Goal: Information Seeking & Learning: Learn about a topic

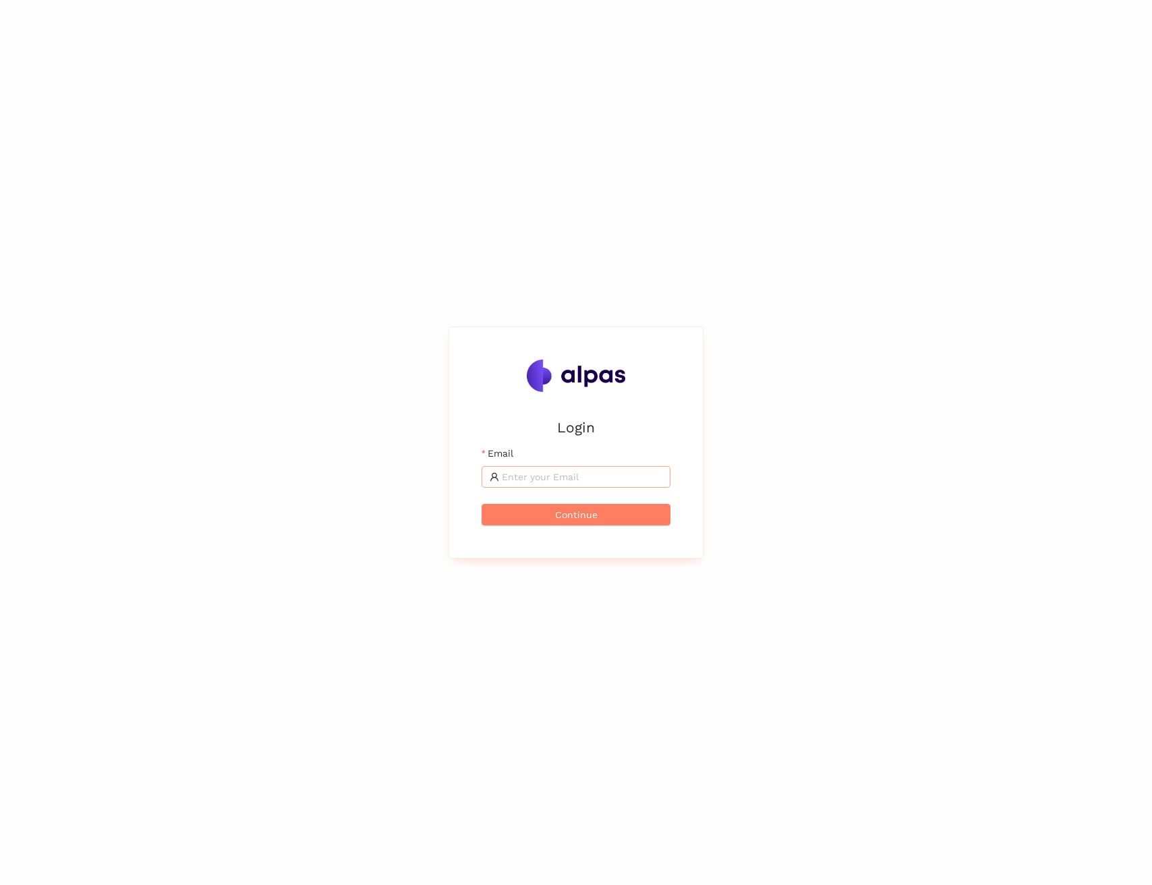
click at [502, 483] on input "Email" at bounding box center [582, 476] width 160 height 15
type input "maximilian.scharfe@alpas.ai"
click at [583, 518] on span "Continue" at bounding box center [576, 514] width 42 height 15
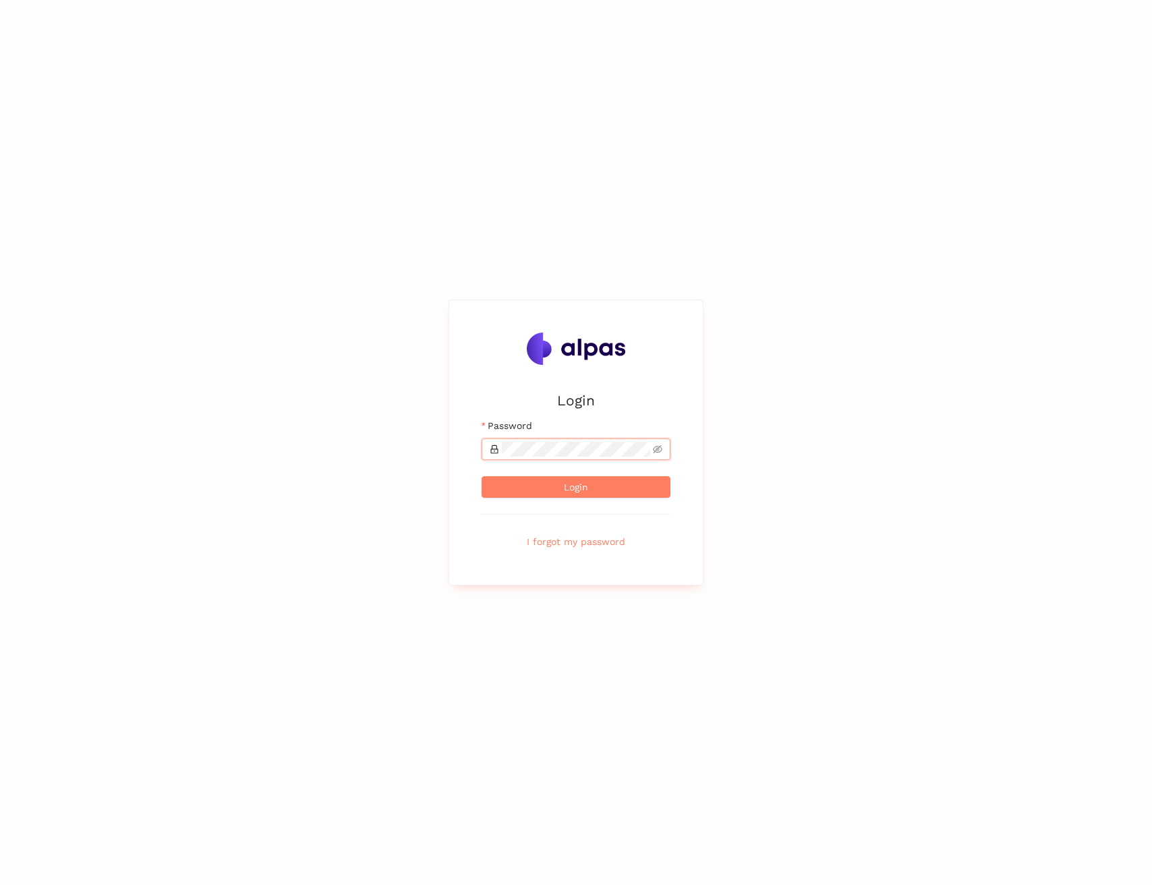
click at [481, 476] on button "Login" at bounding box center [575, 487] width 189 height 22
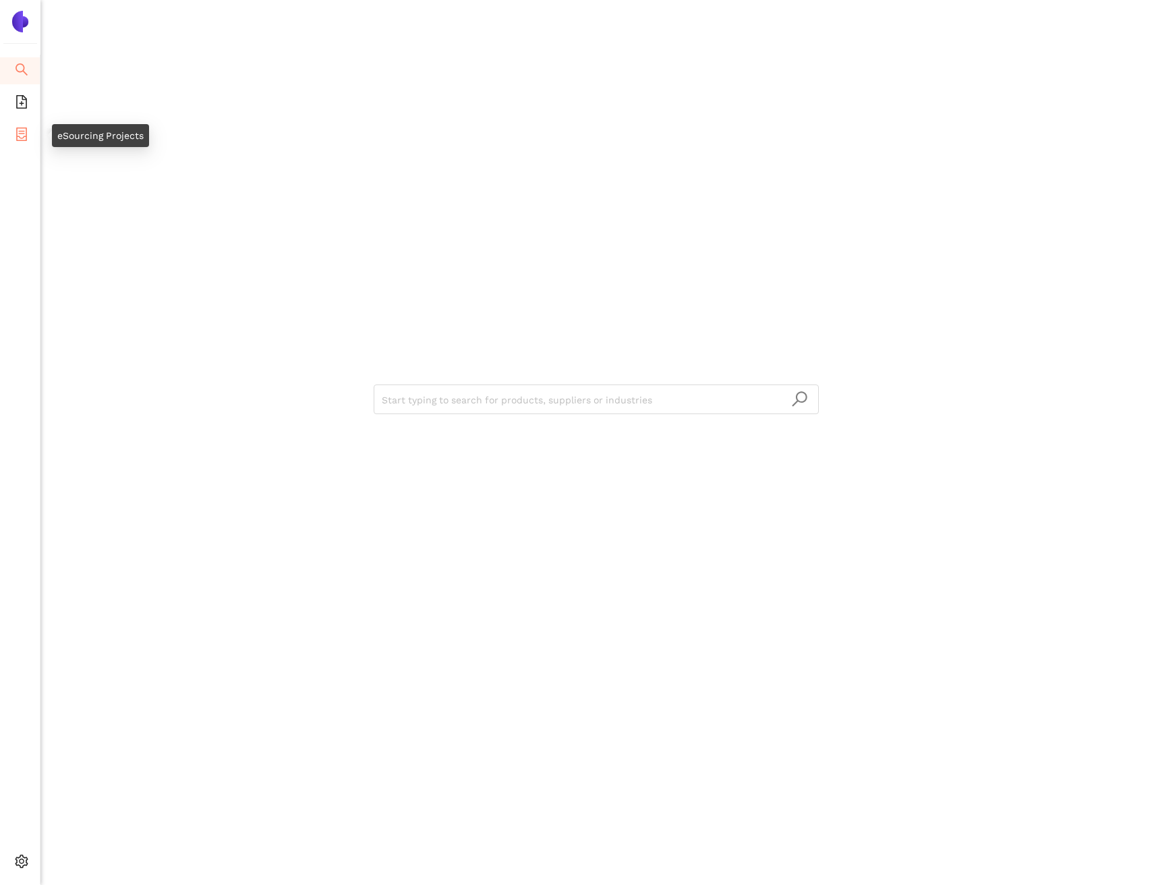
click at [27, 127] on icon "container" at bounding box center [21, 133] width 13 height 13
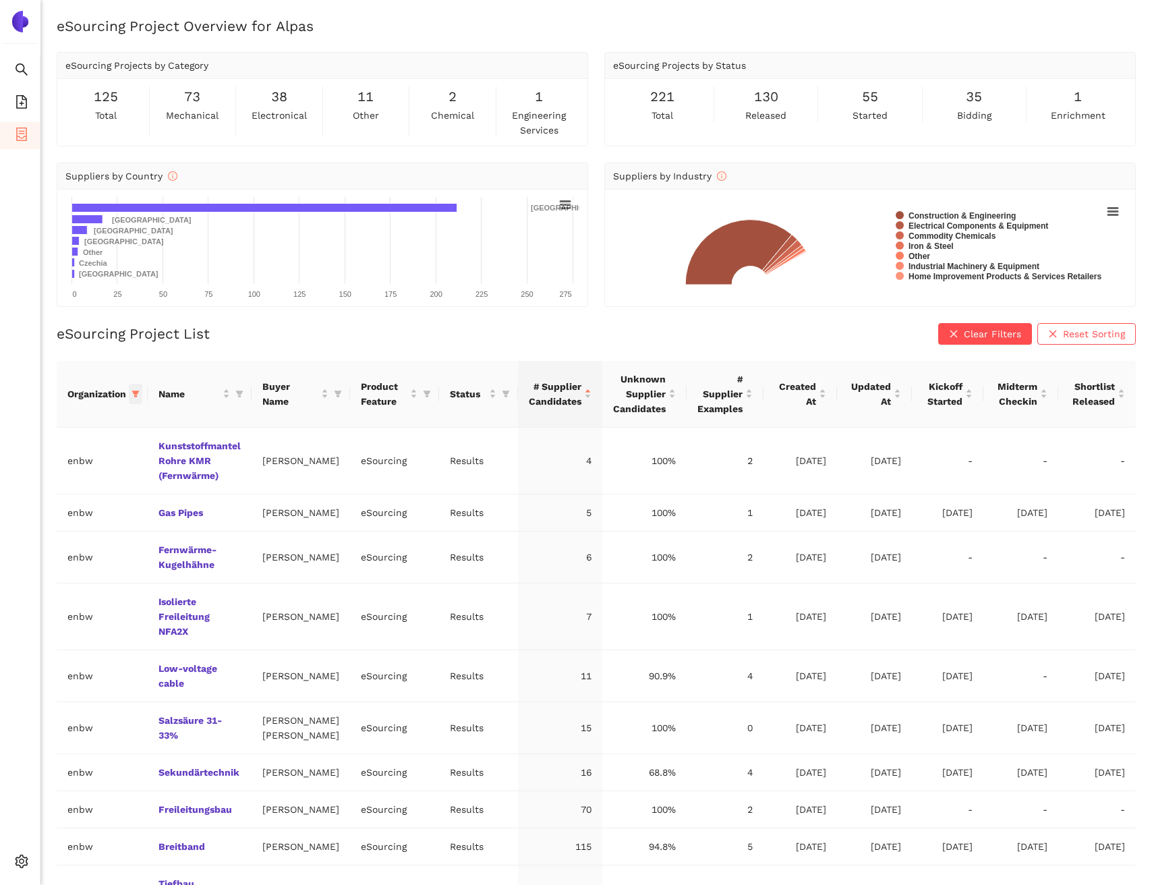
click at [139, 395] on icon "filter" at bounding box center [135, 394] width 8 height 8
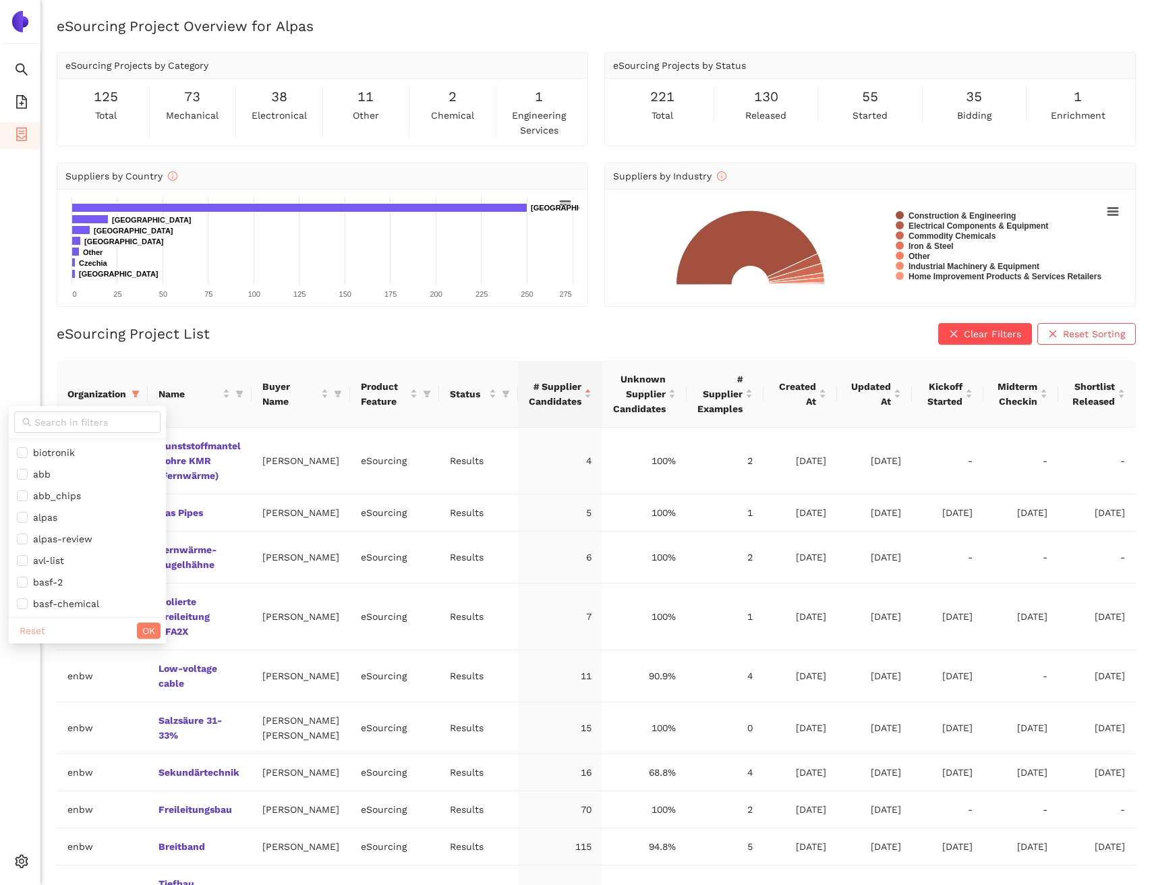
click at [39, 631] on span "Reset" at bounding box center [33, 630] width 26 height 15
checkbox input "false"
click at [142, 632] on span "OK" at bounding box center [148, 630] width 13 height 15
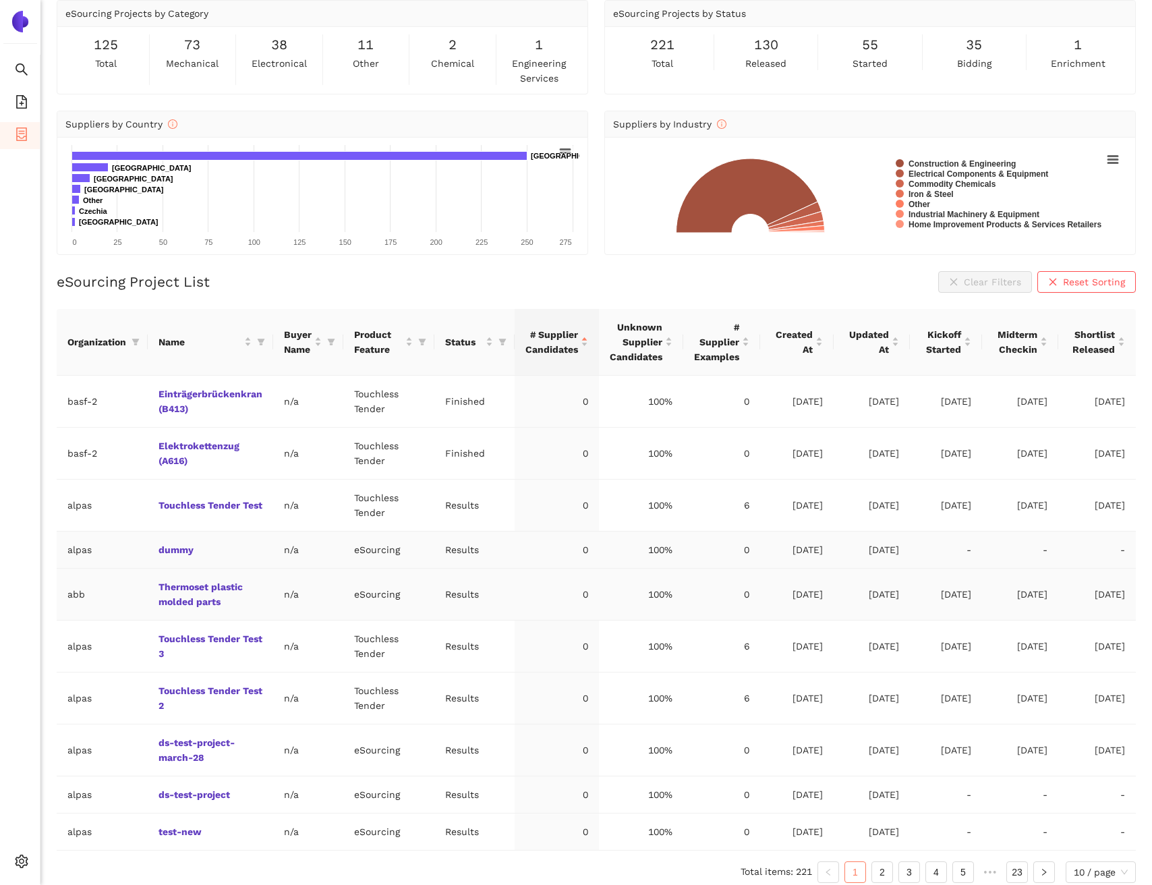
scroll to position [61, 0]
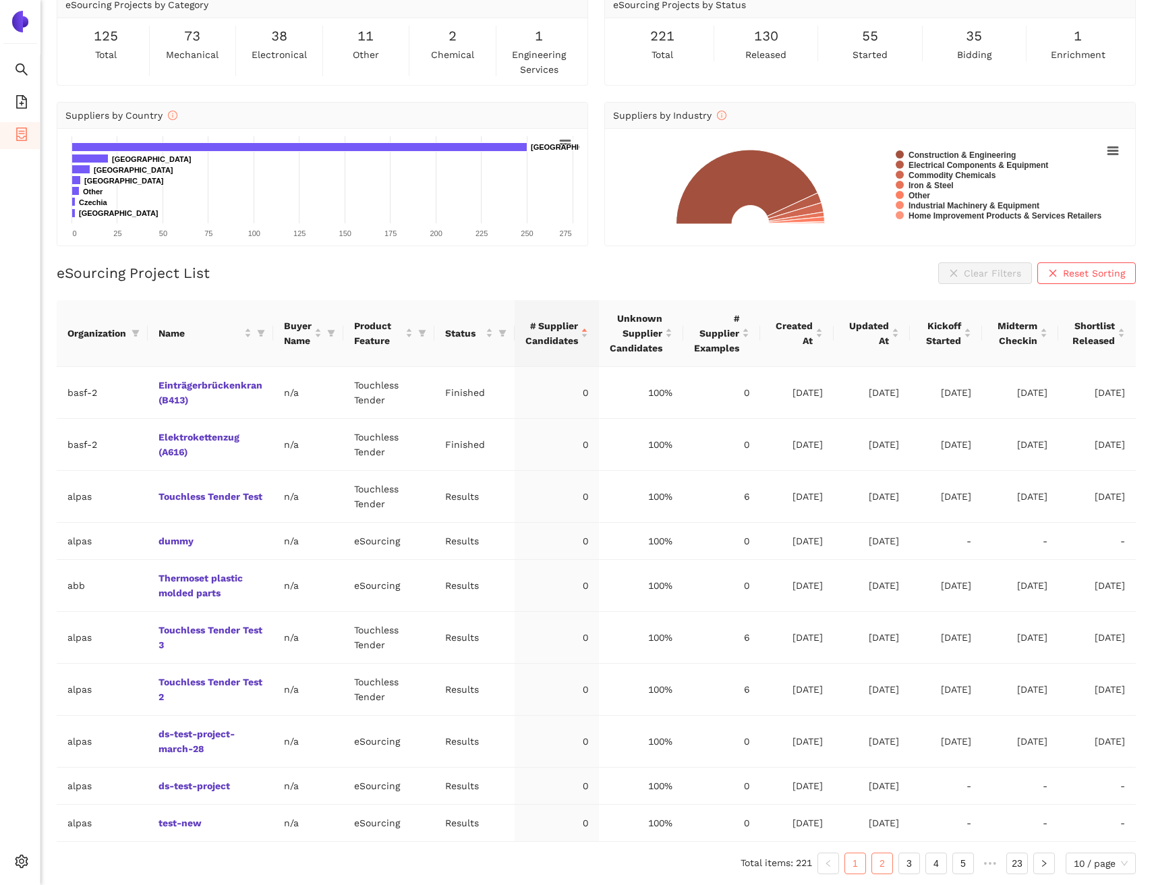
click at [878, 865] on link "2" at bounding box center [882, 863] width 20 height 20
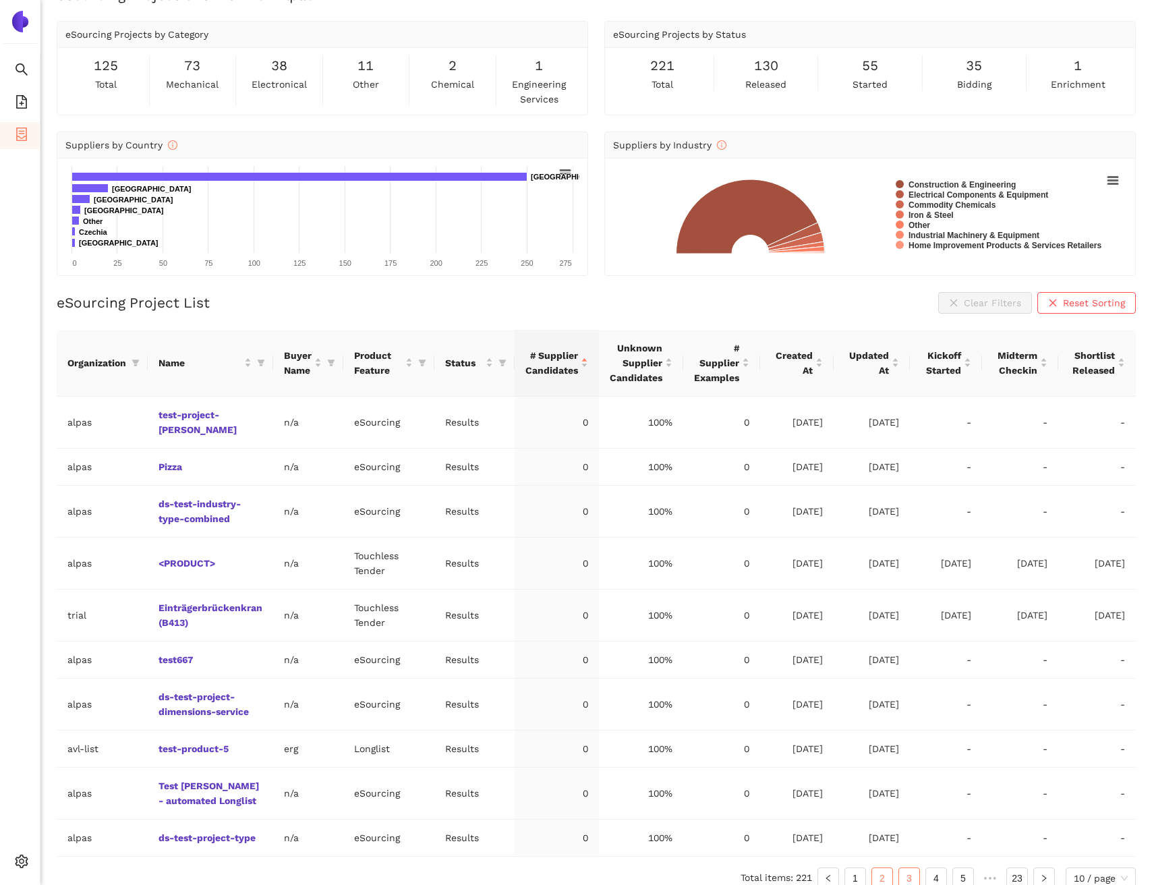
click at [914, 868] on link "3" at bounding box center [909, 878] width 20 height 20
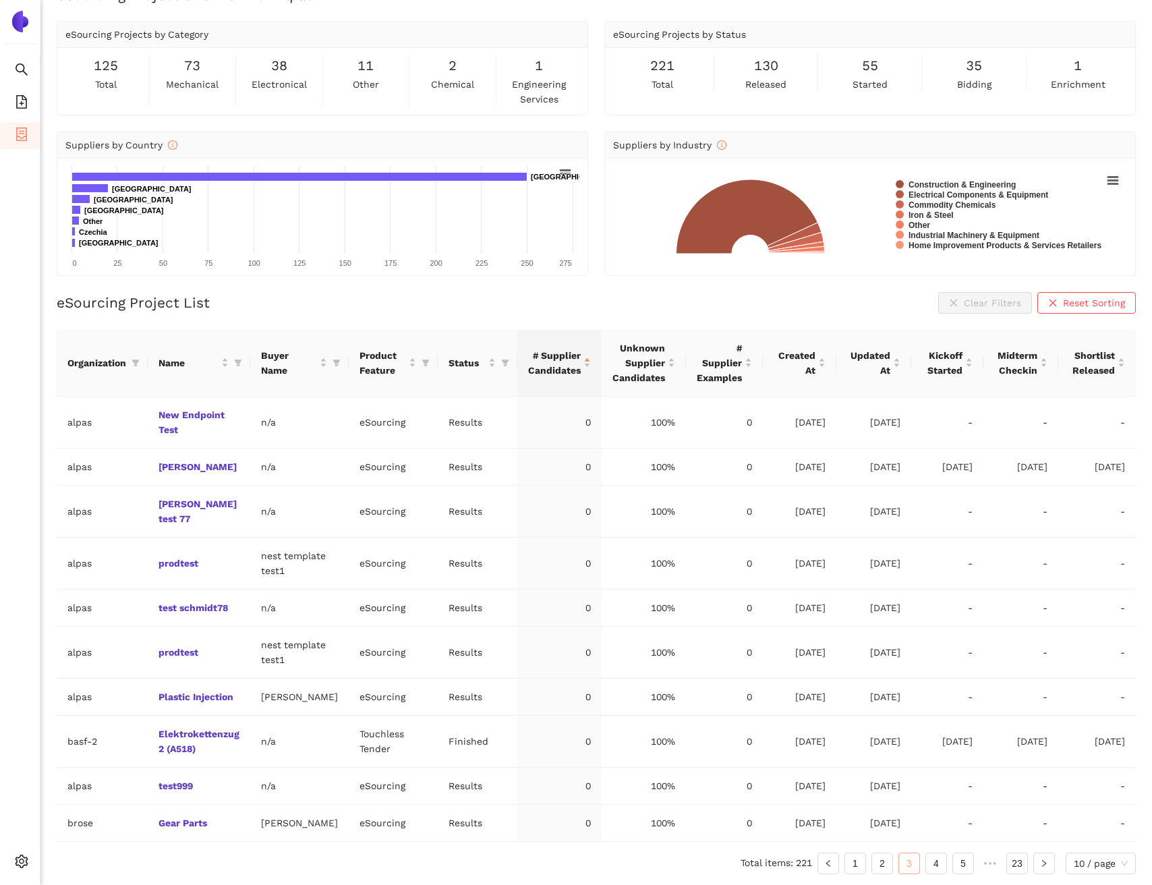
scroll to position [46, 0]
click at [927, 860] on link "4" at bounding box center [936, 863] width 20 height 20
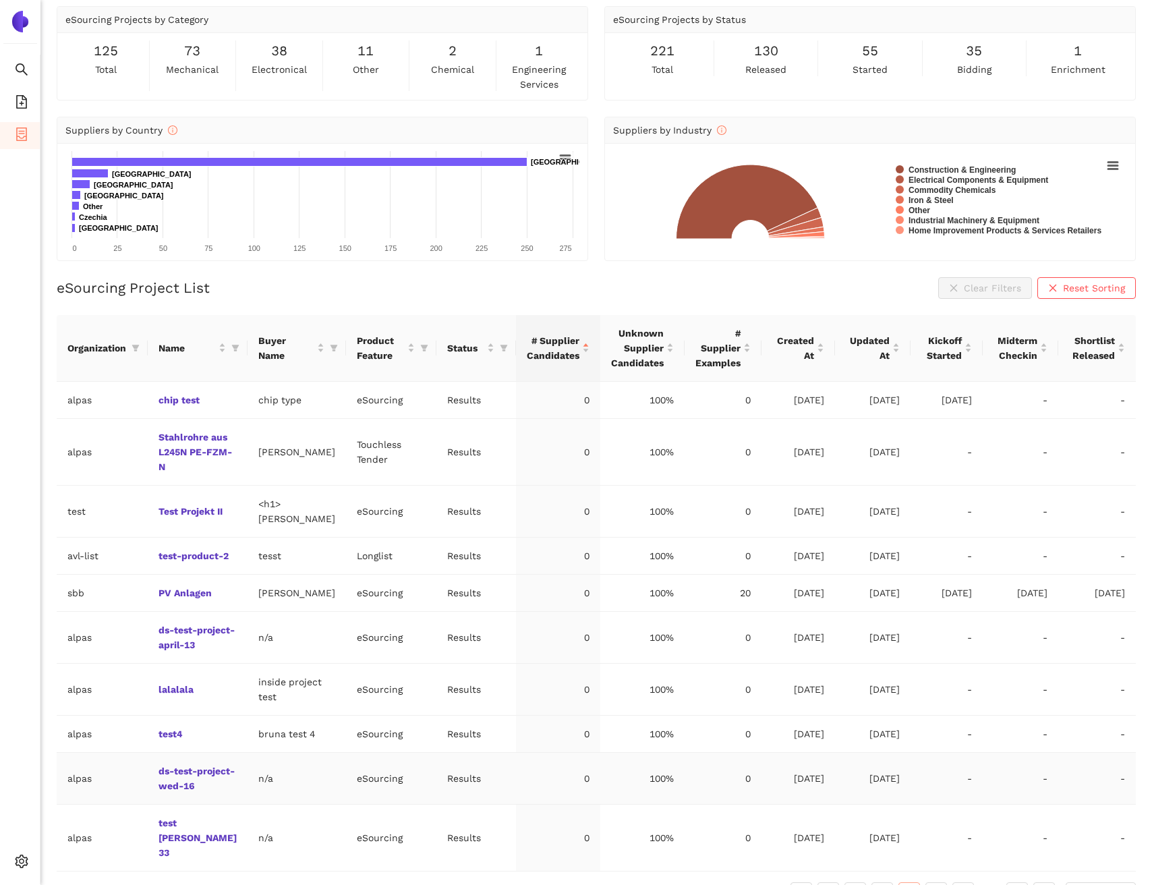
scroll to position [135, 0]
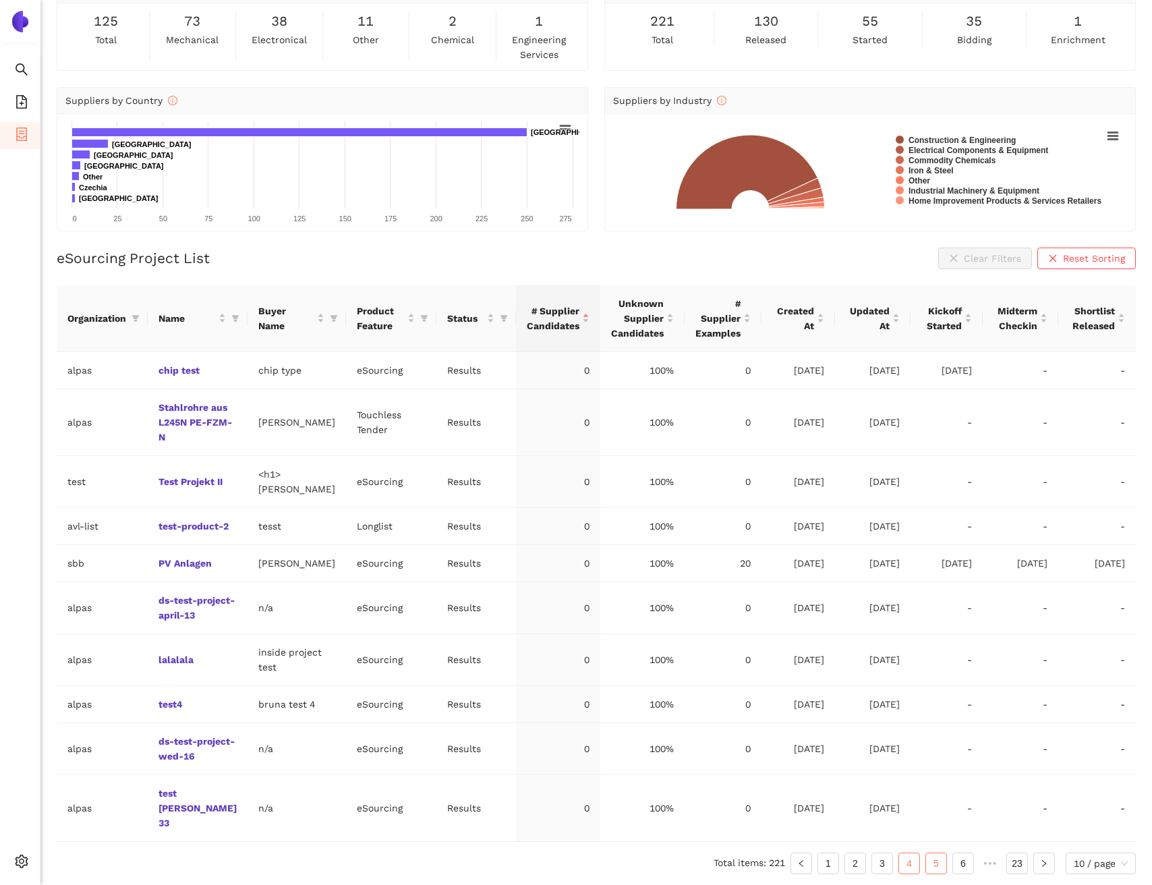
click at [939, 864] on link "5" at bounding box center [936, 863] width 20 height 20
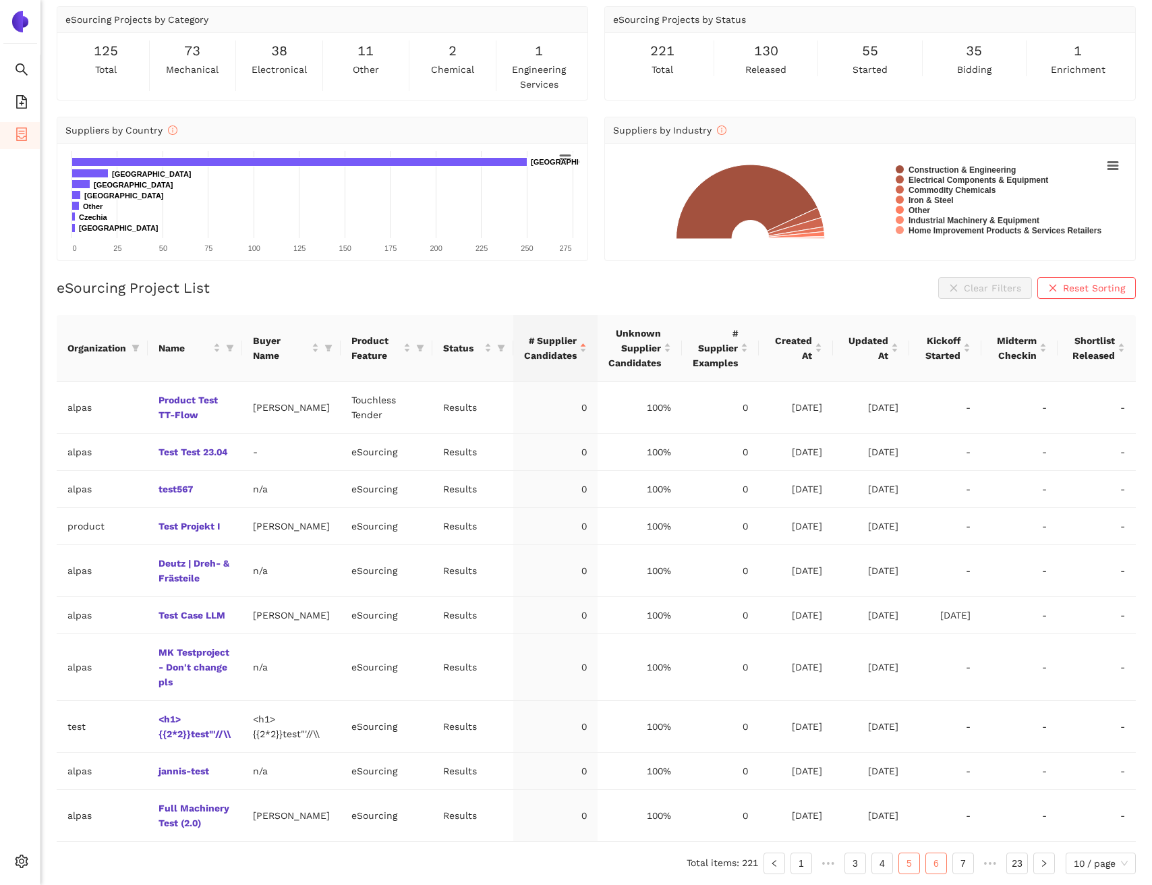
click at [932, 867] on link "6" at bounding box center [936, 863] width 20 height 20
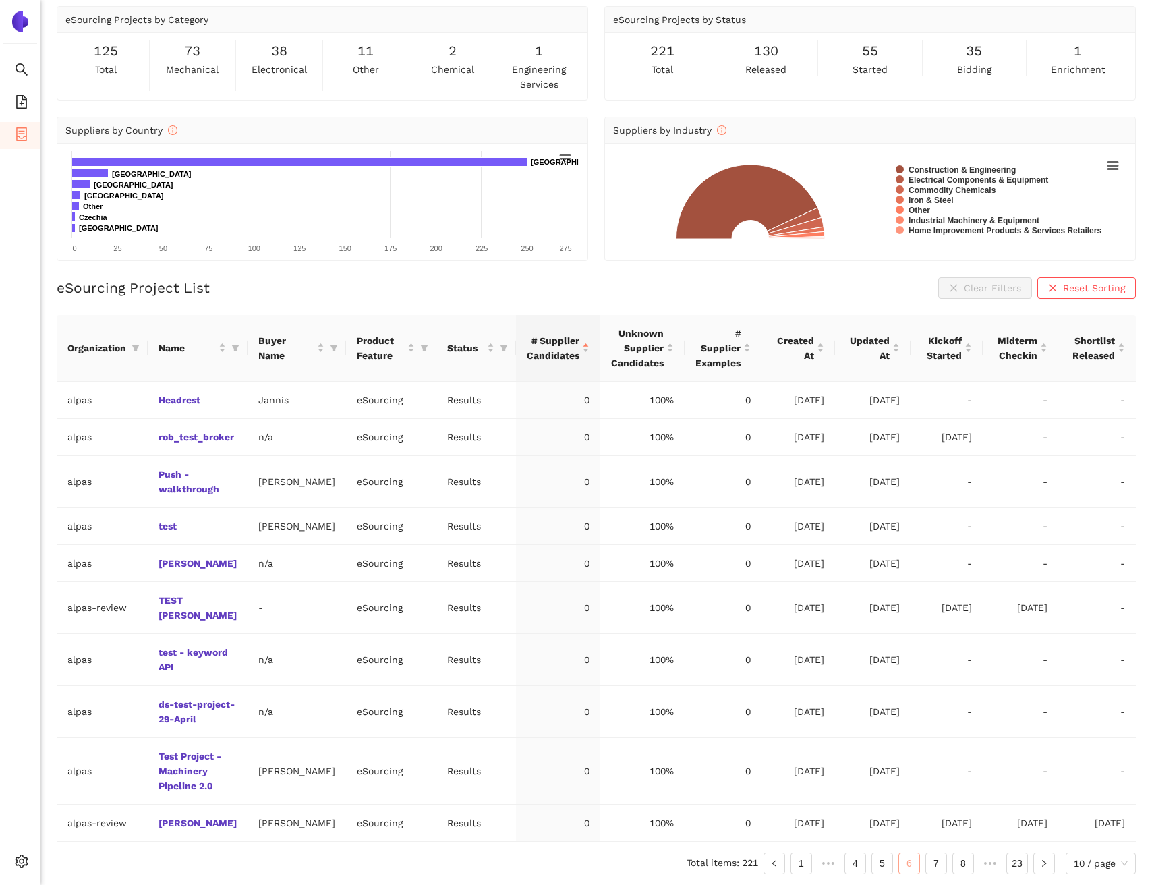
scroll to position [46, 0]
click at [935, 867] on link "7" at bounding box center [936, 863] width 20 height 20
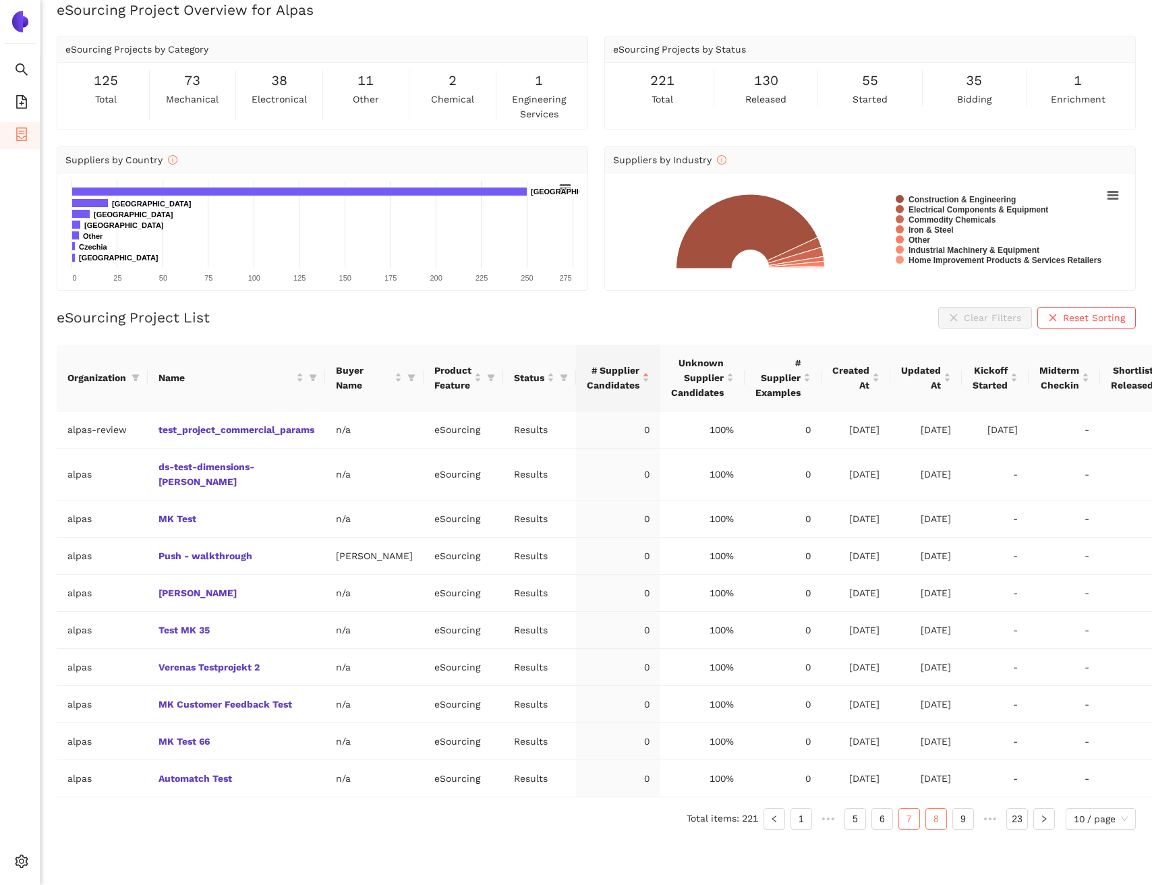
click at [939, 808] on link "8" at bounding box center [936, 818] width 20 height 20
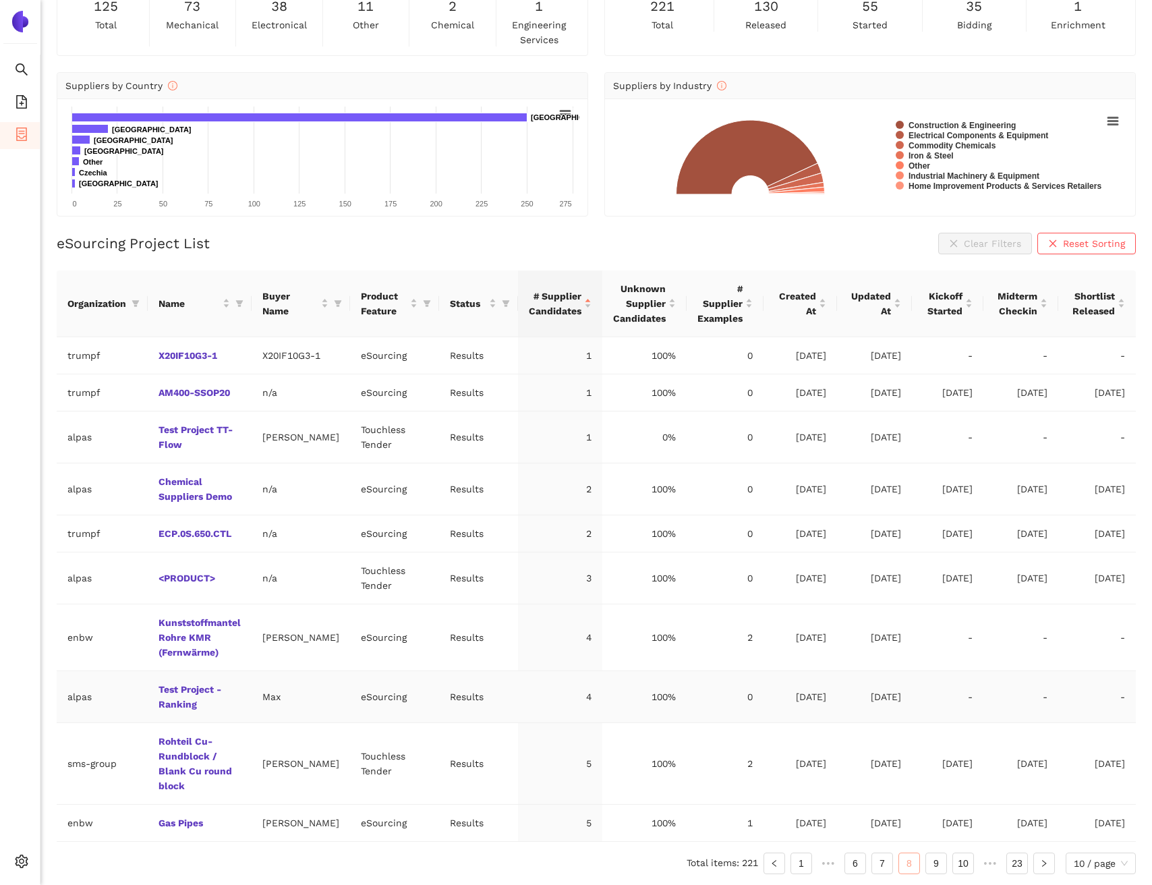
scroll to position [135, 0]
click at [0, 0] on link "Gas Pipes" at bounding box center [0, 0] width 0 height 0
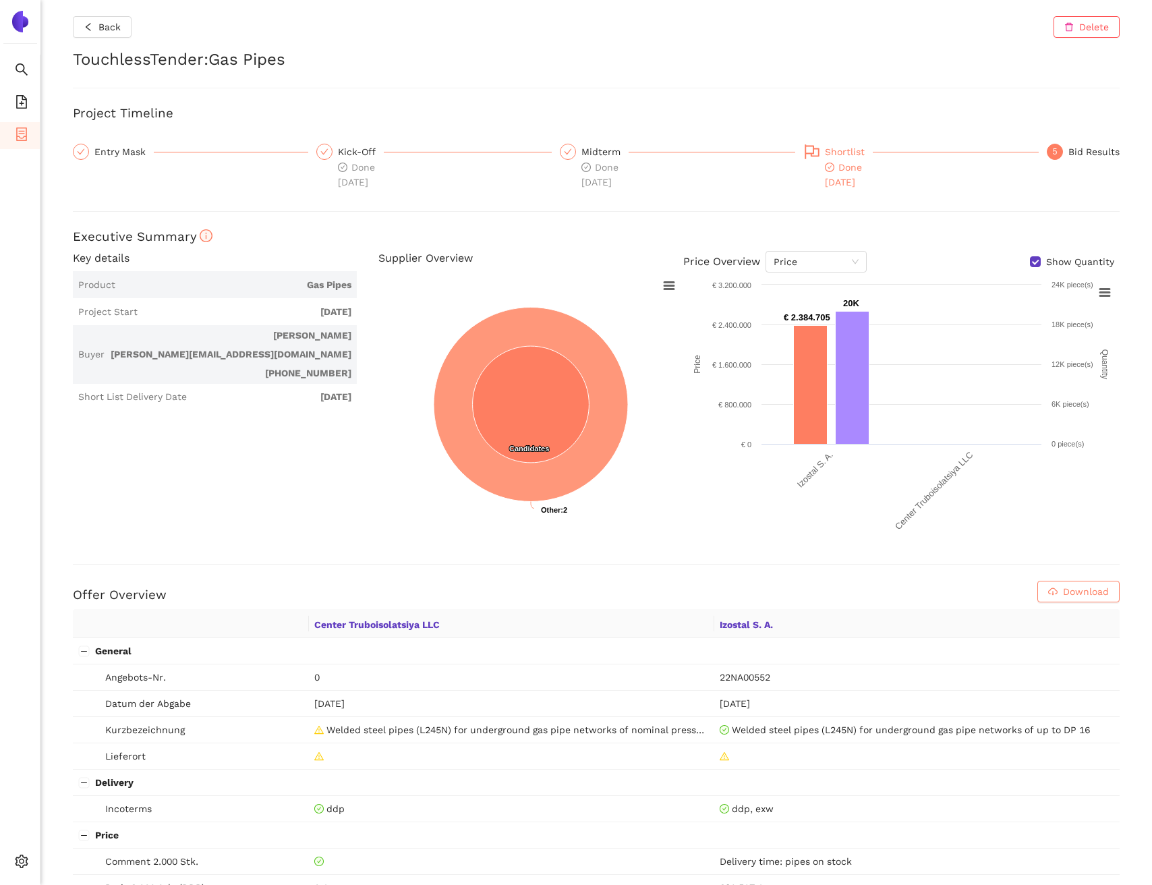
click at [854, 160] on div "Done 24.5.2022" at bounding box center [849, 175] width 48 height 30
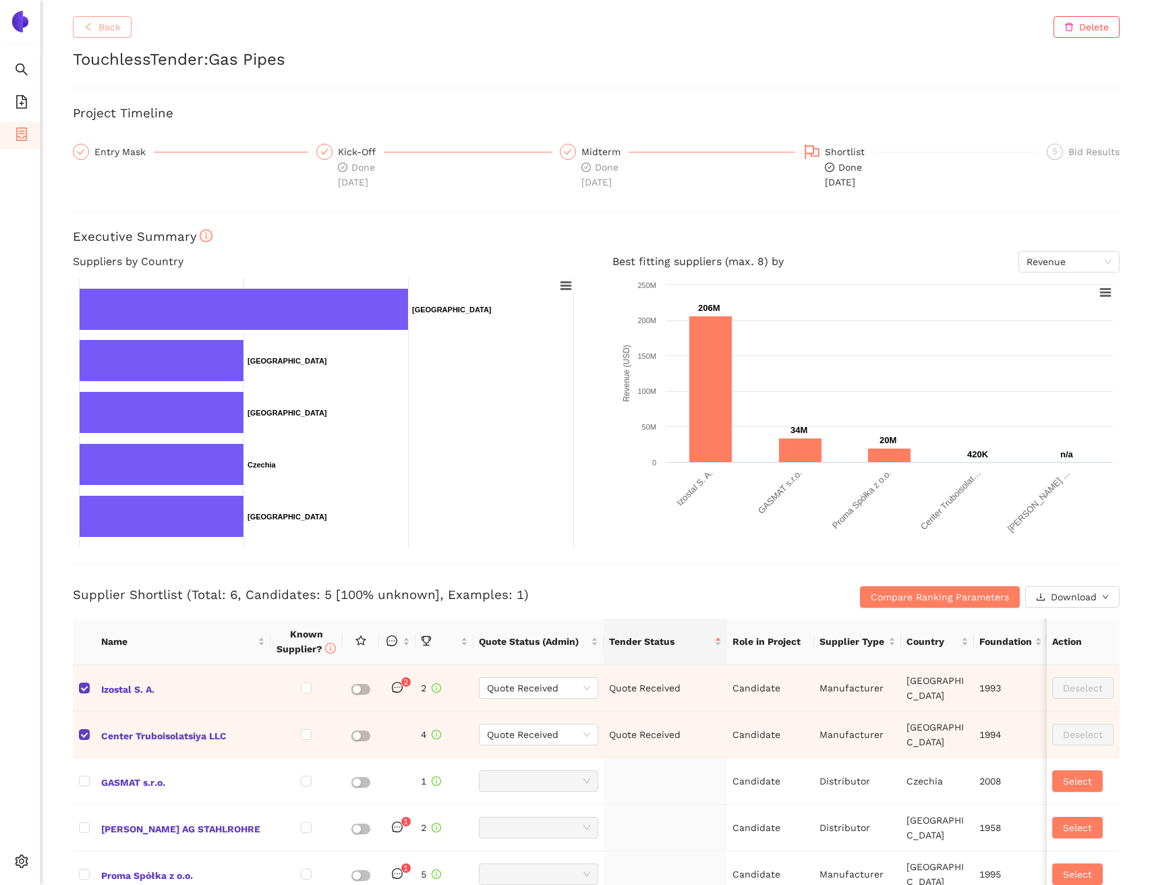
click at [124, 22] on button "Back" at bounding box center [102, 27] width 59 height 22
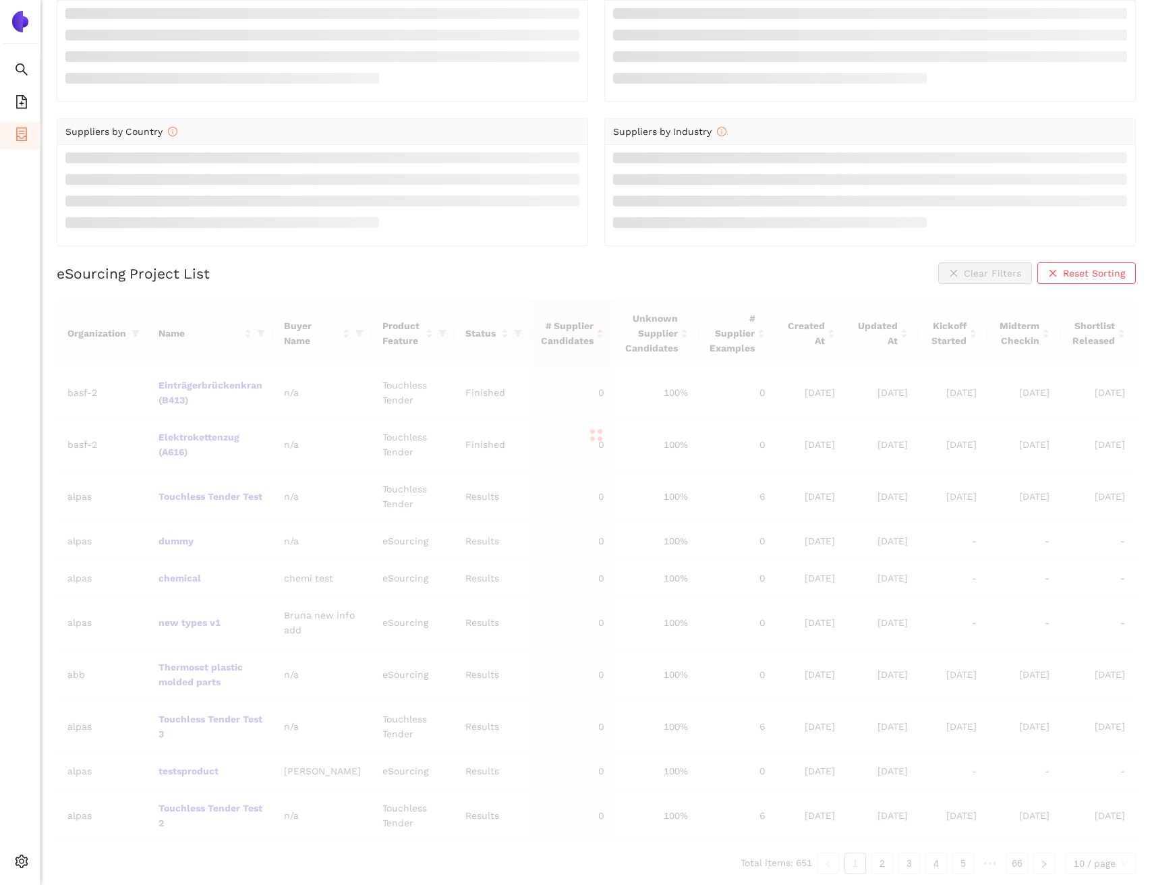
scroll to position [61, 0]
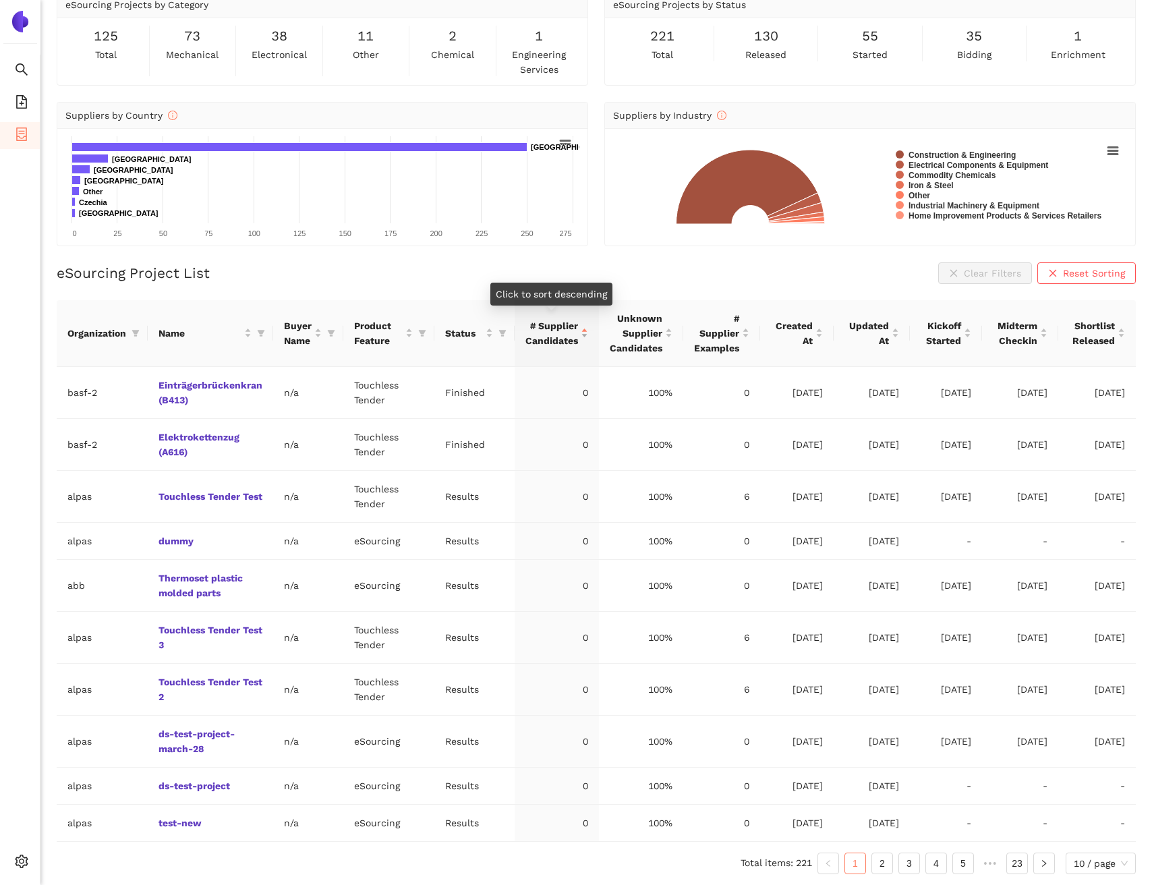
click at [554, 339] on span "# Supplier Candidates" at bounding box center [551, 333] width 53 height 30
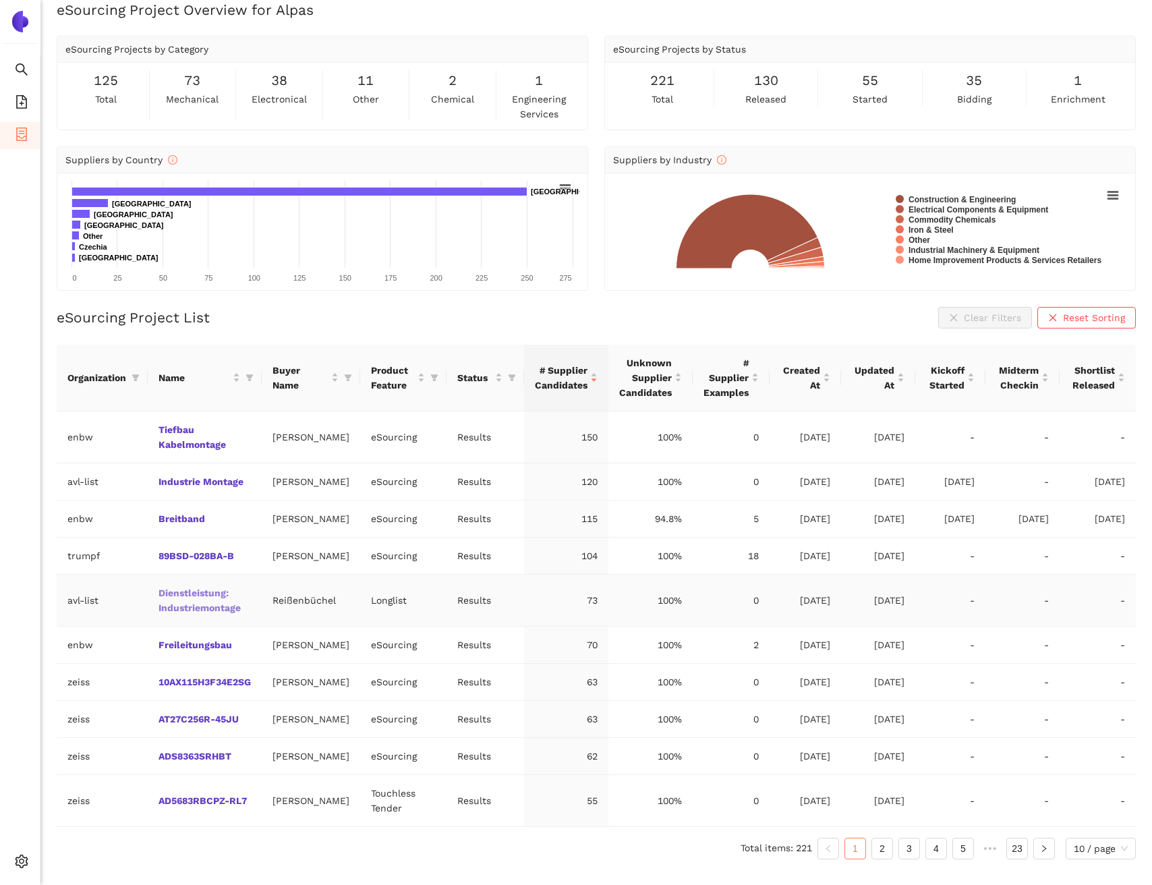
click at [0, 0] on link "Dienstleistung: Industriemontage" at bounding box center [0, 0] width 0 height 0
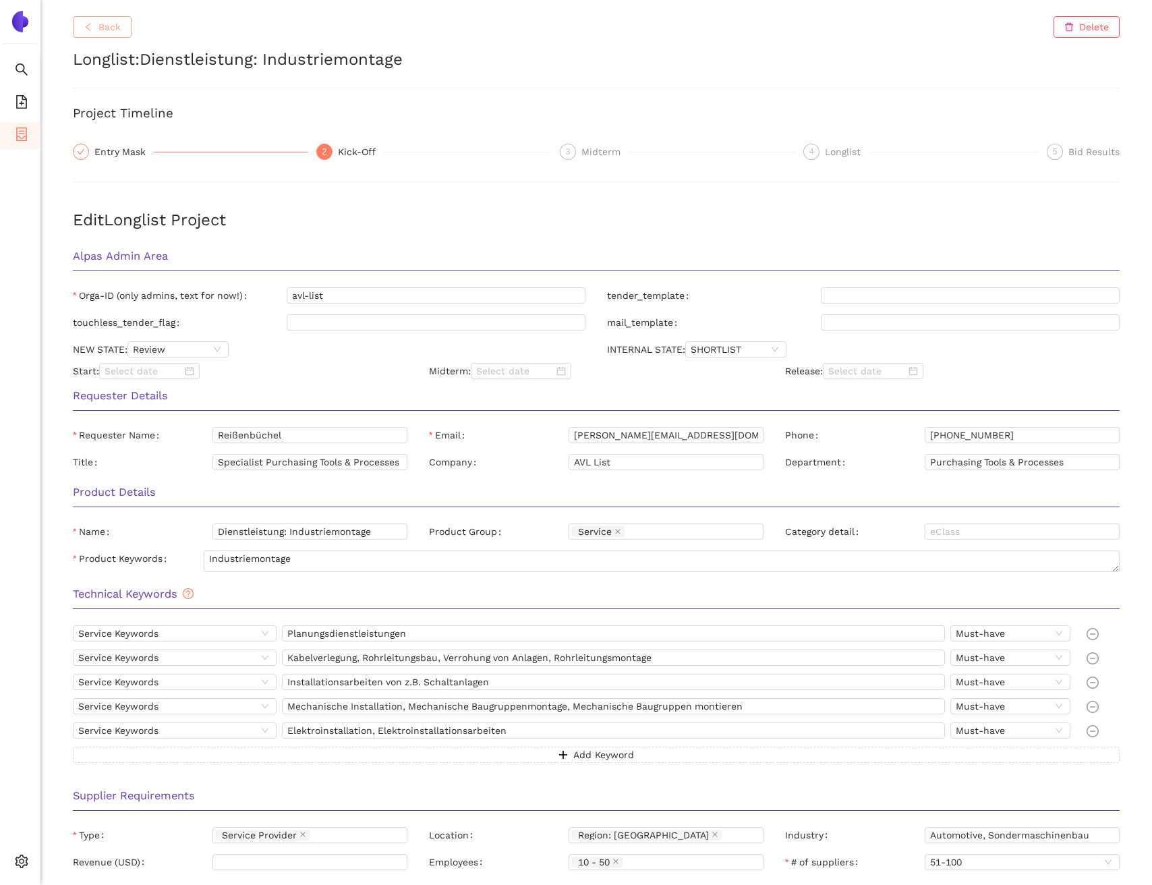
click at [107, 32] on span "Back" at bounding box center [109, 27] width 22 height 15
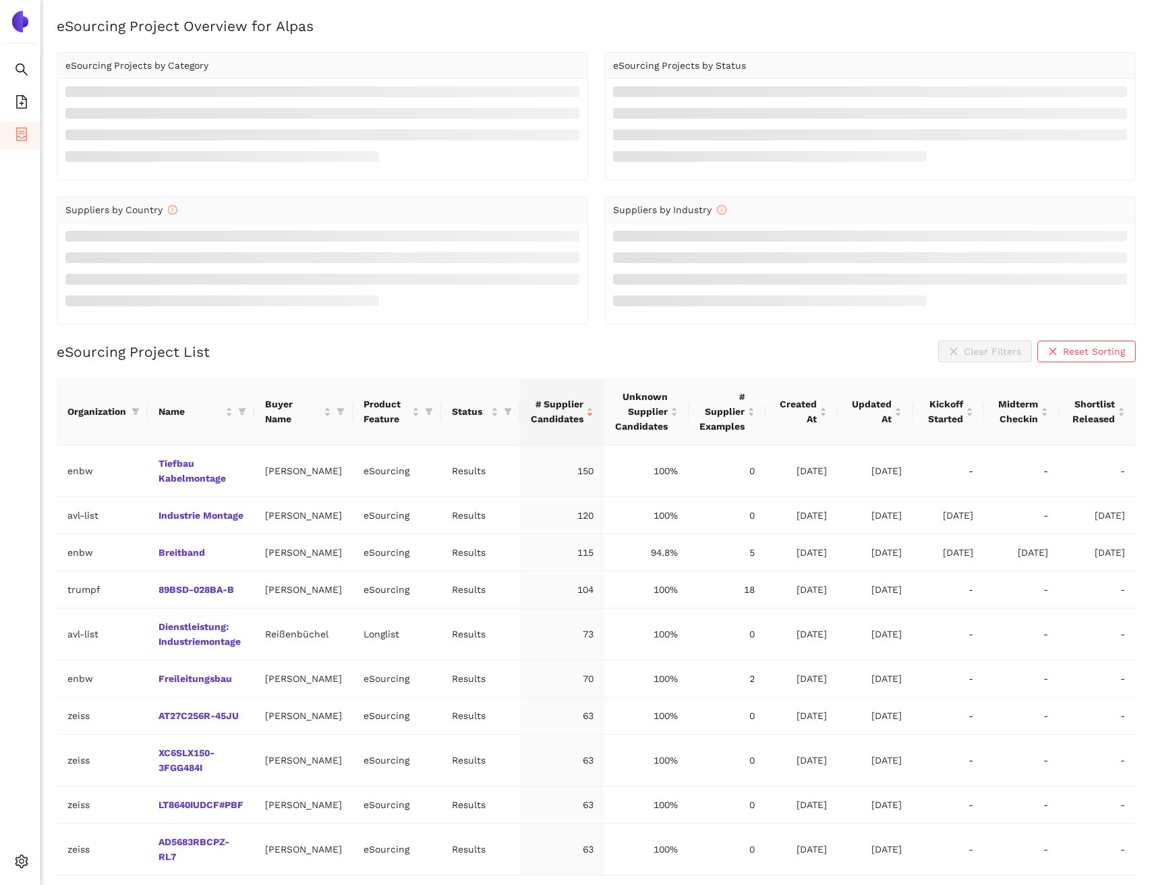
scroll to position [16, 0]
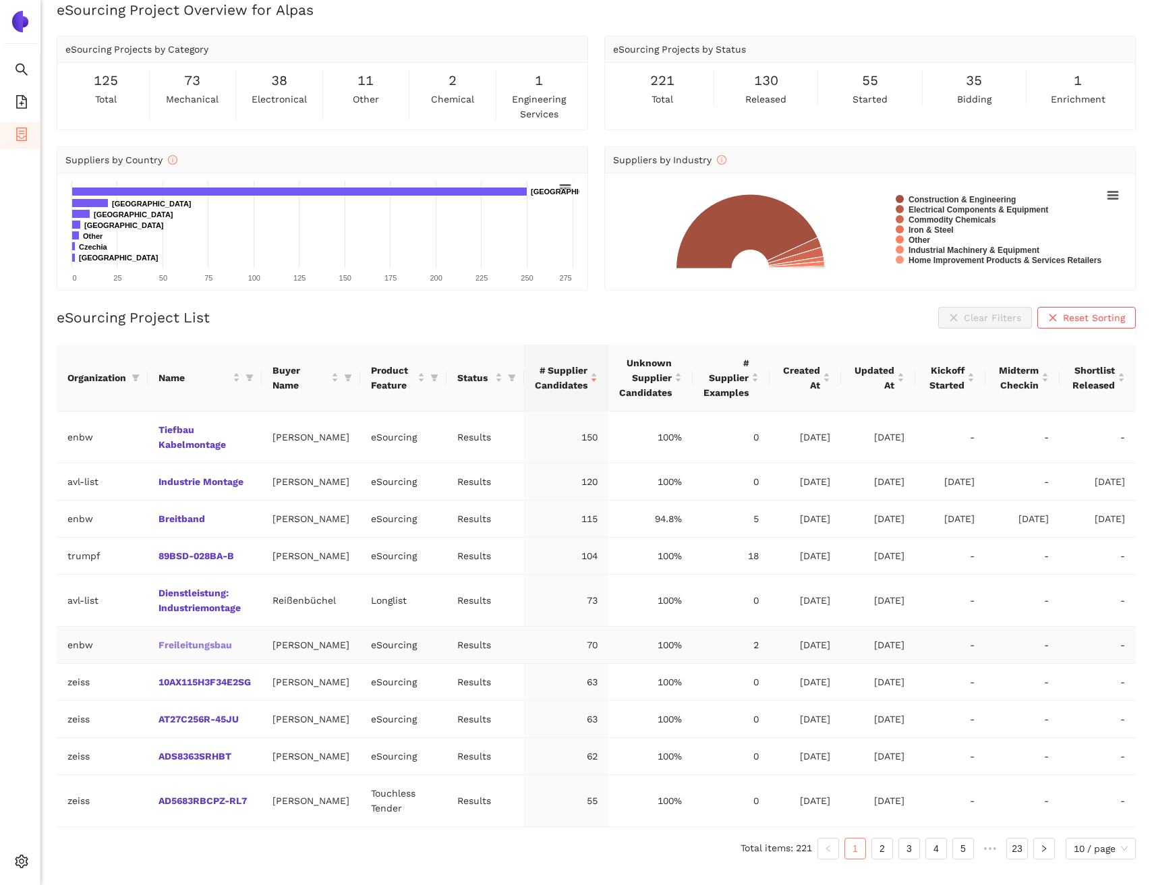
click at [0, 0] on link "Freileitungsbau" at bounding box center [0, 0] width 0 height 0
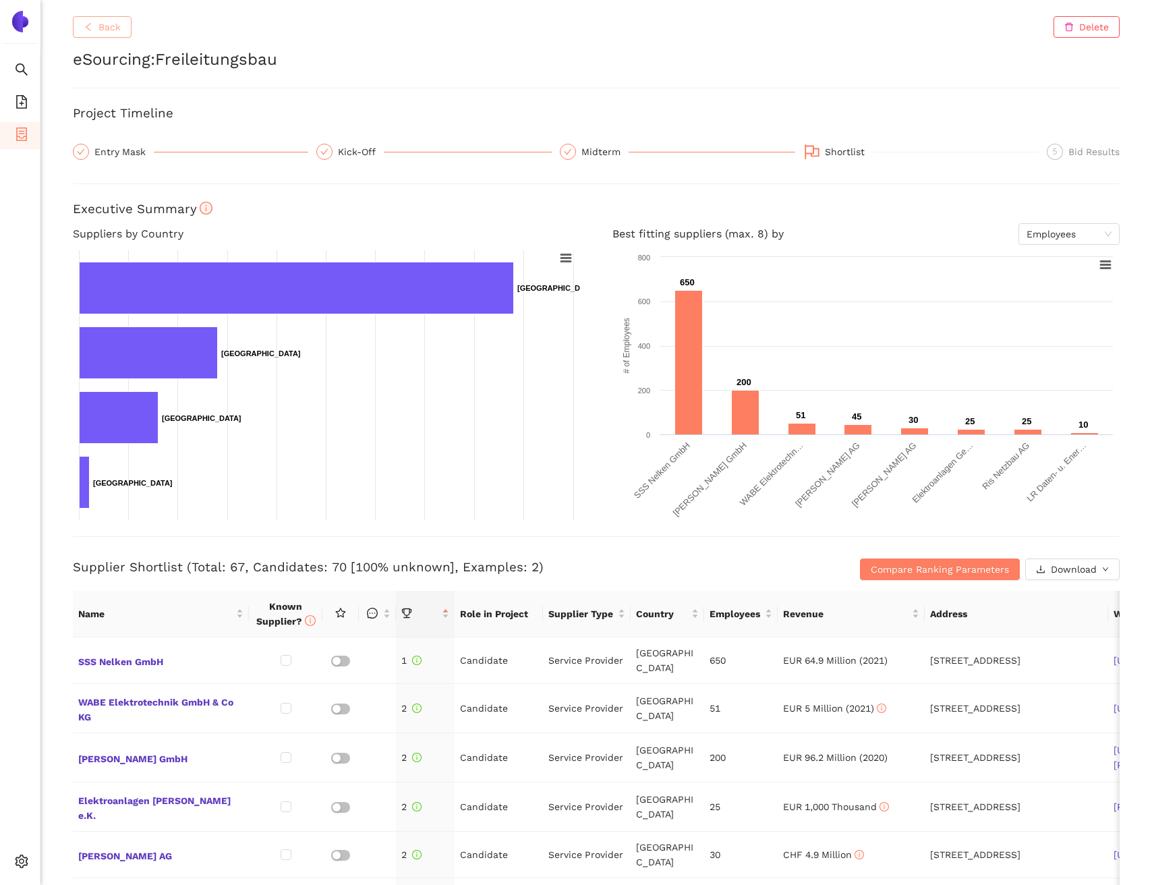
click at [114, 29] on span "Back" at bounding box center [109, 27] width 22 height 15
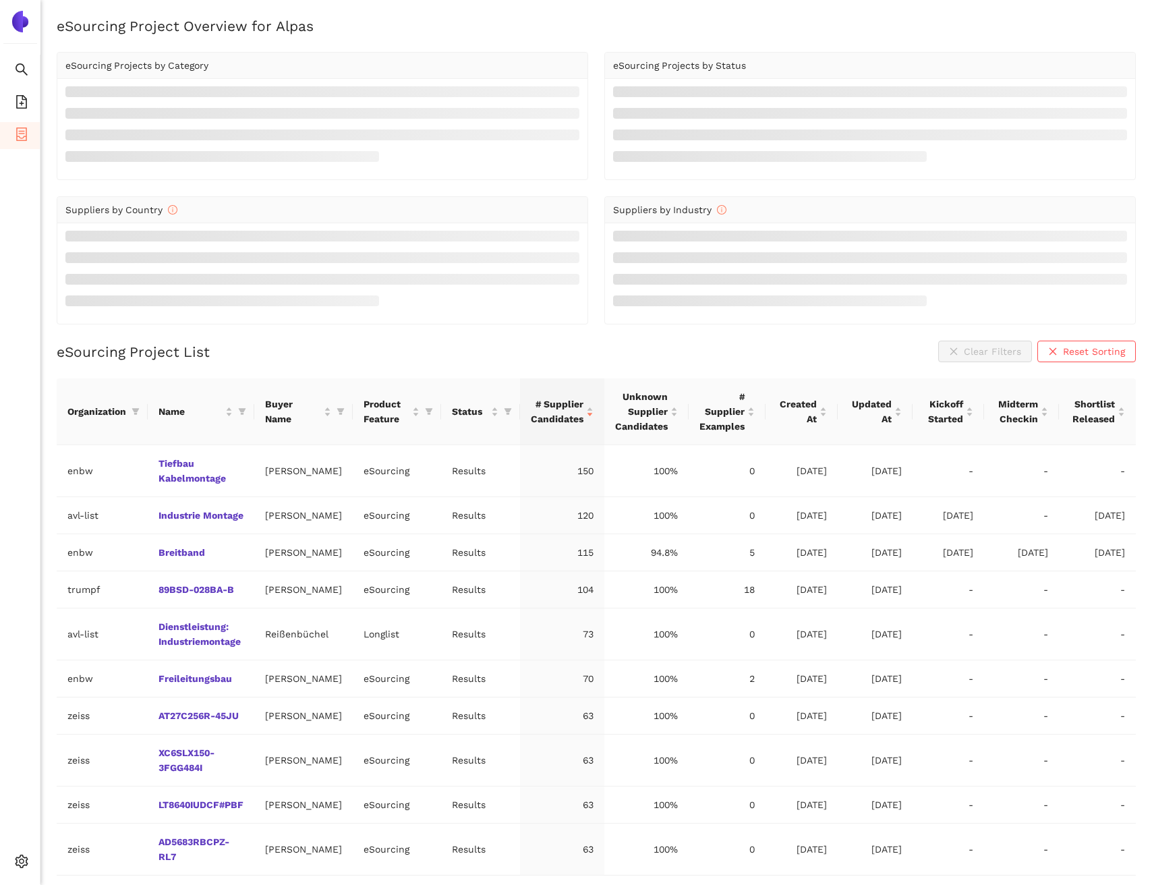
scroll to position [16, 0]
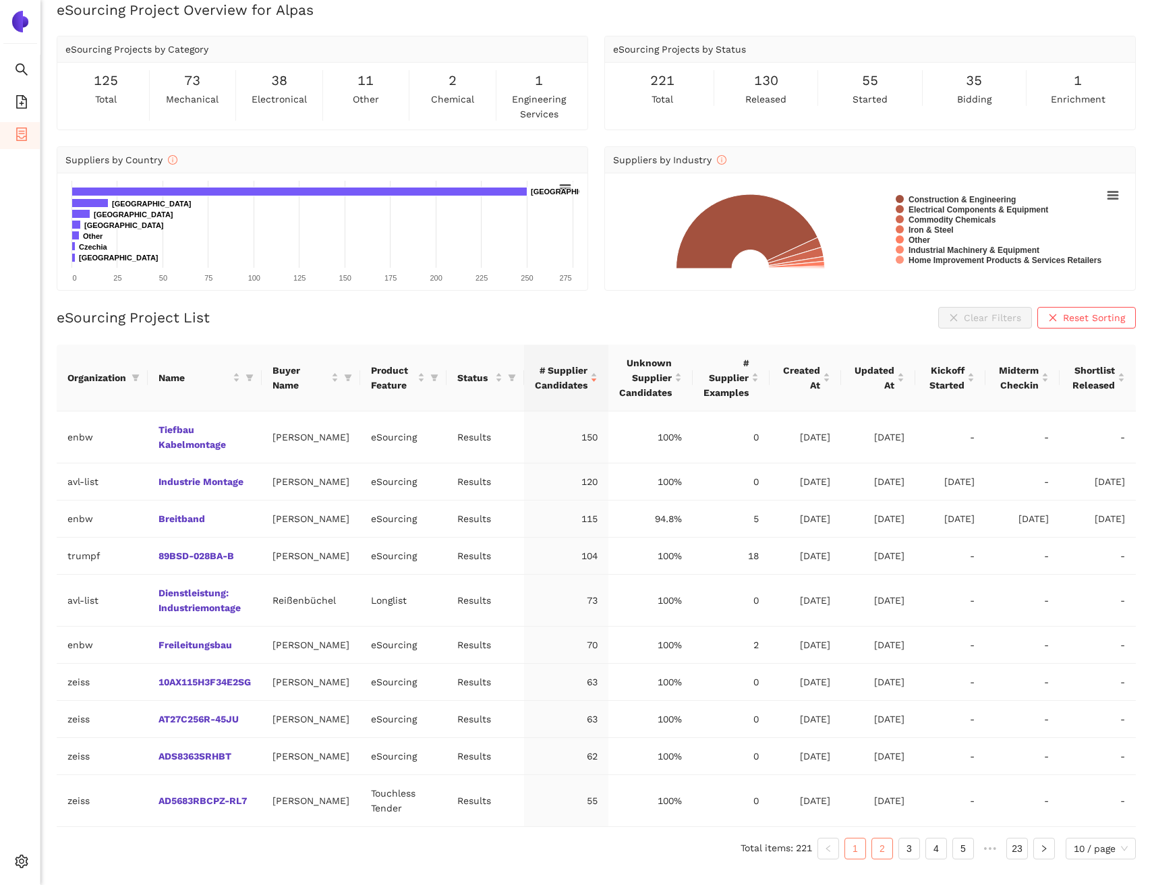
click at [883, 856] on link "2" at bounding box center [882, 848] width 20 height 20
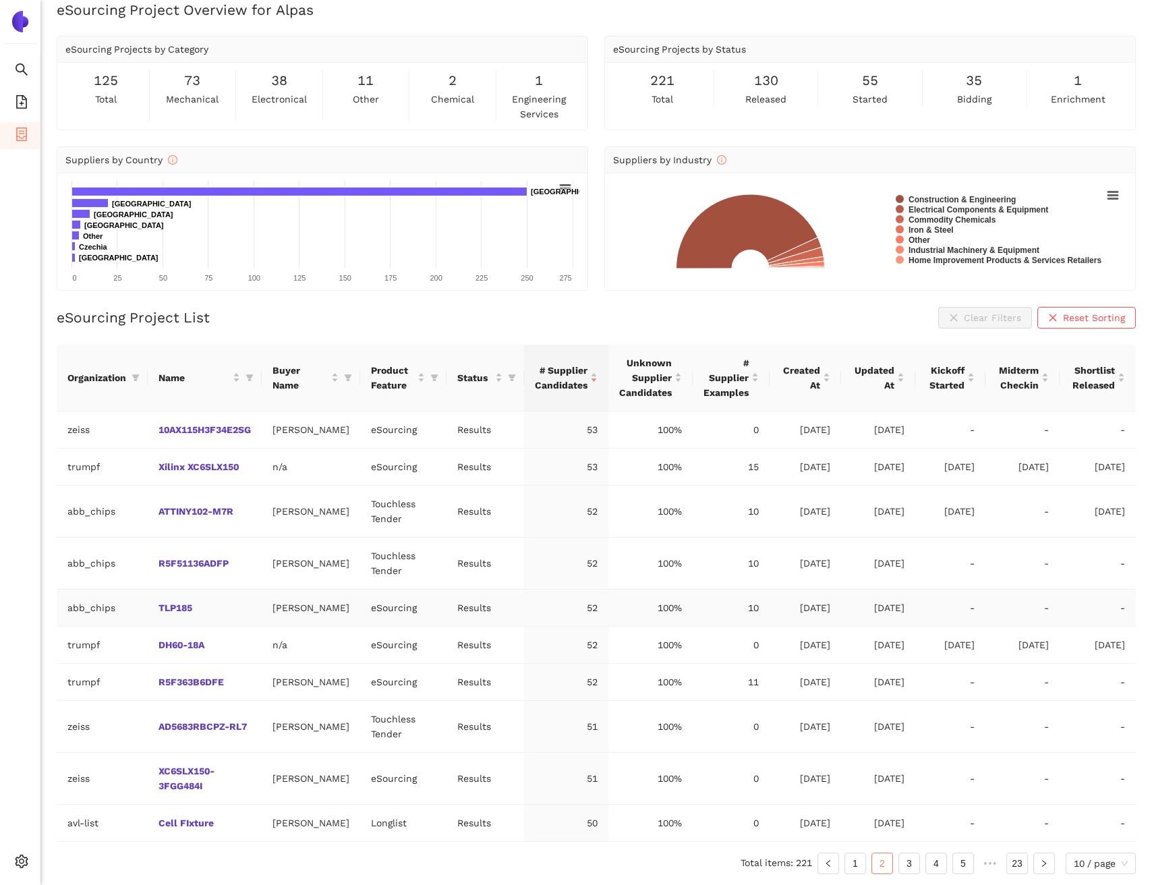
scroll to position [76, 0]
click at [916, 870] on link "3" at bounding box center [909, 863] width 20 height 20
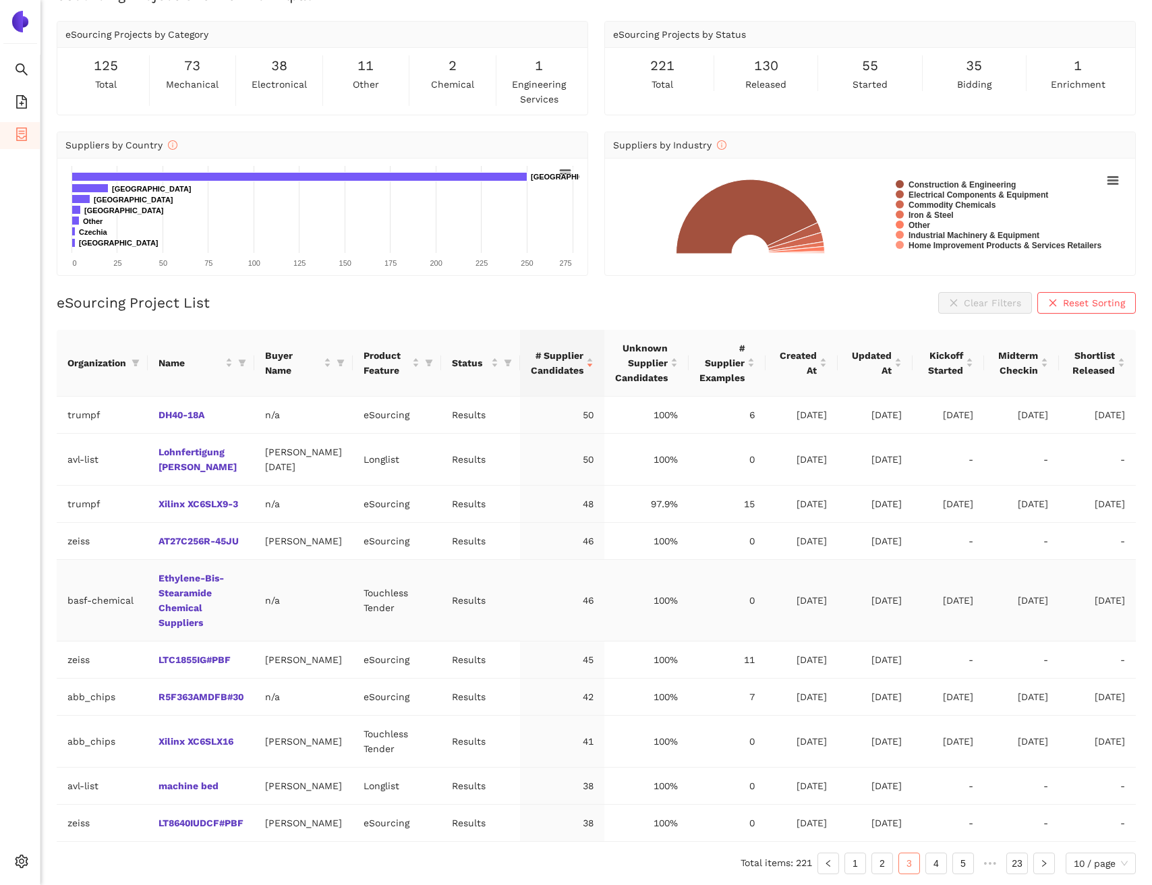
scroll to position [90, 0]
click at [926, 862] on link "4" at bounding box center [936, 863] width 20 height 20
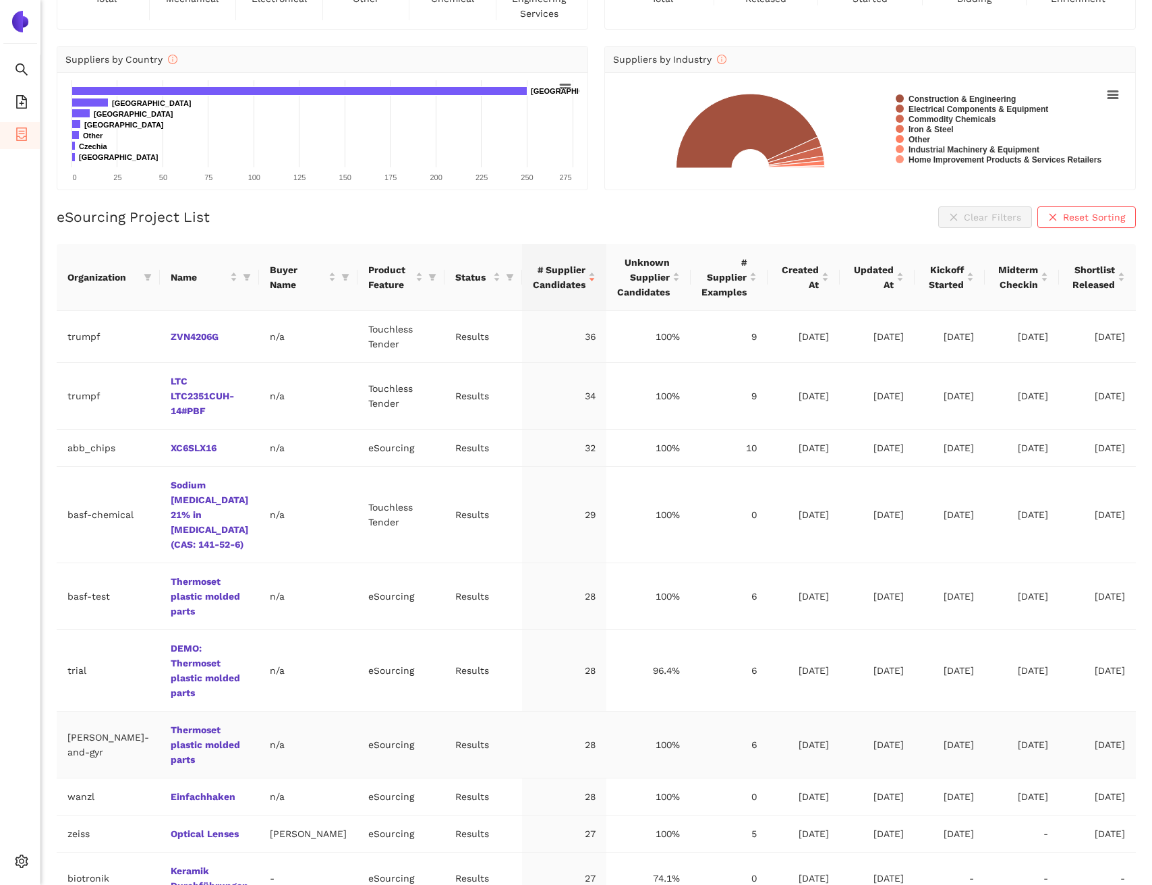
scroll to position [179, 0]
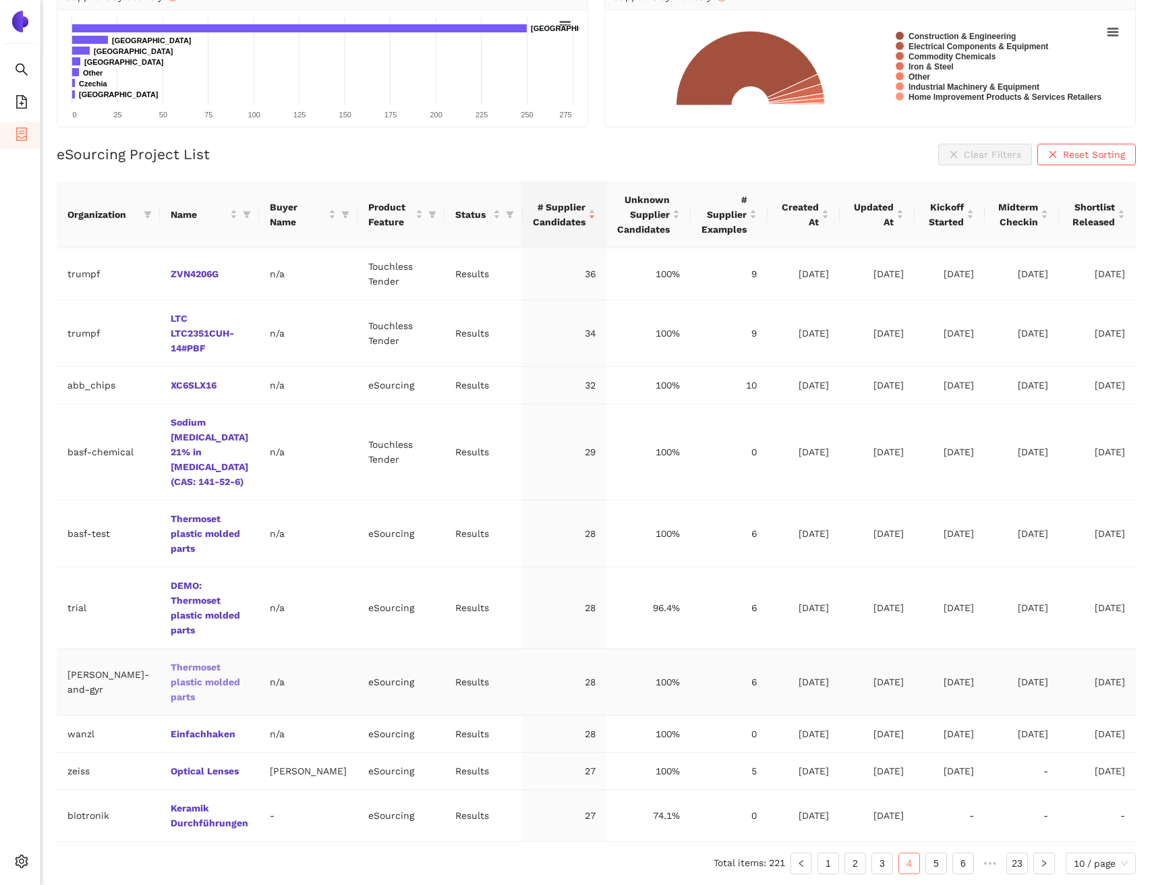
click at [0, 0] on link "Thermoset plastic molded parts" at bounding box center [0, 0] width 0 height 0
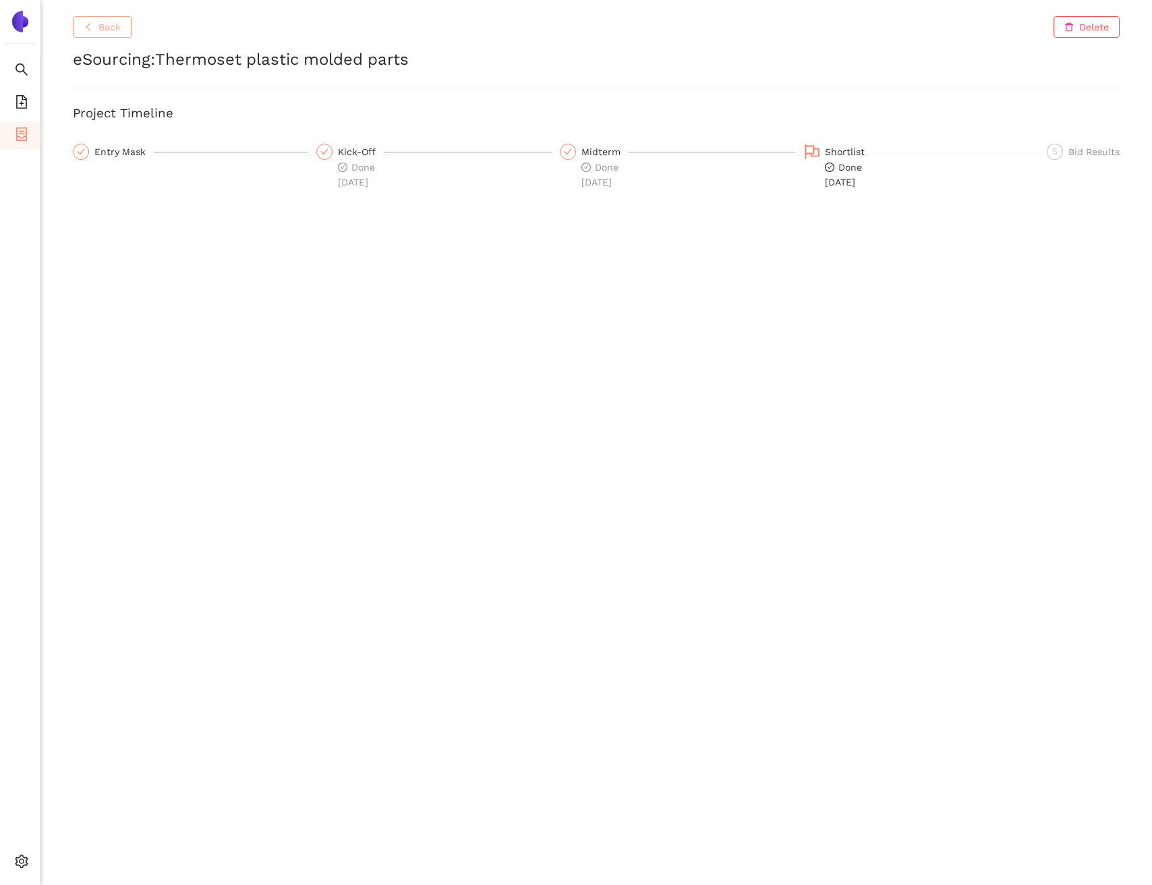
click at [94, 30] on button "Back" at bounding box center [102, 27] width 59 height 22
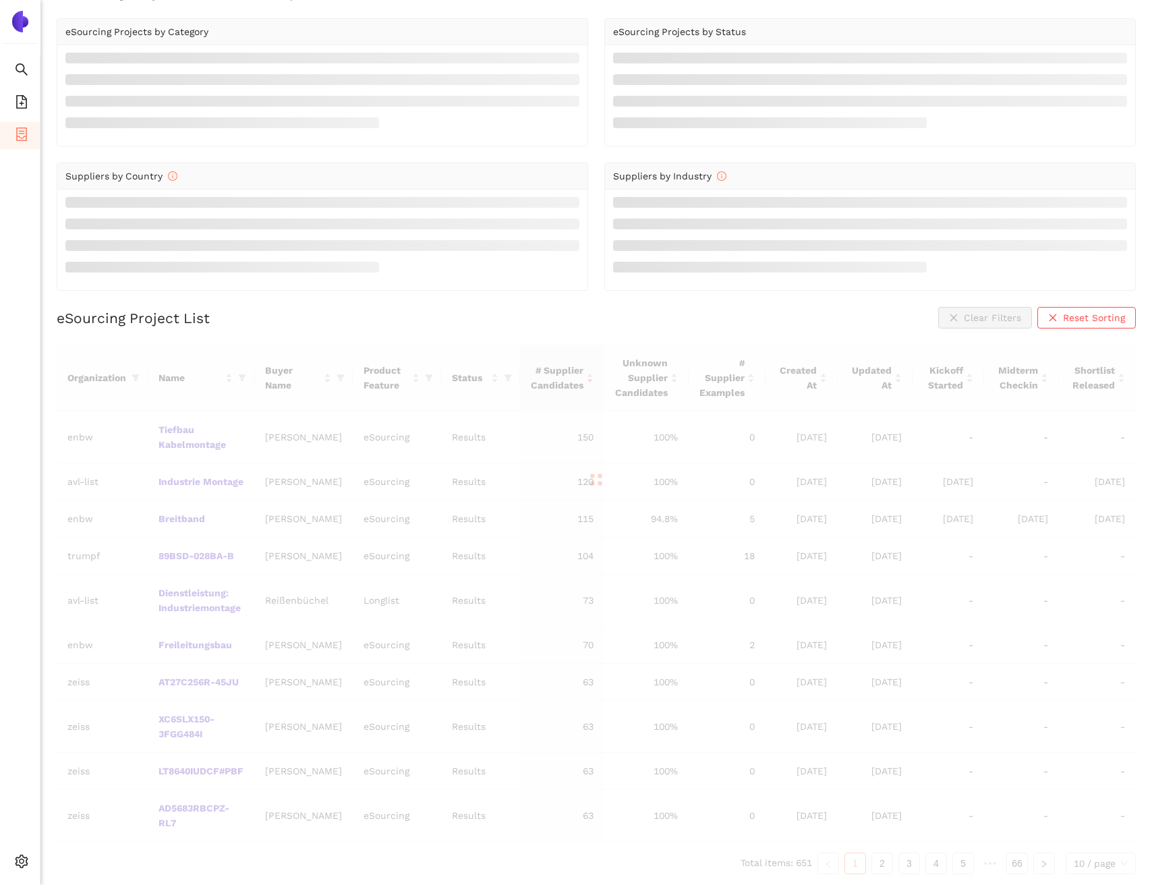
scroll to position [16, 0]
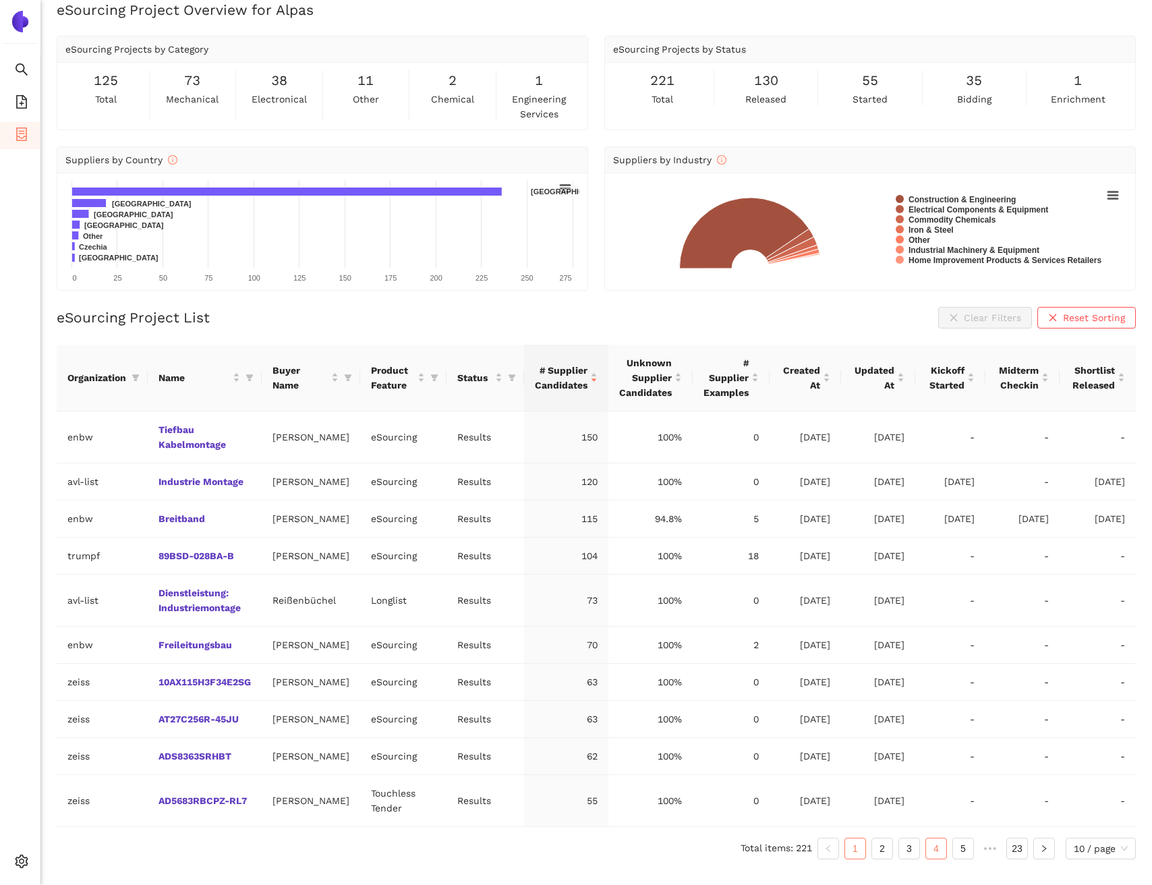
click at [930, 858] on link "4" at bounding box center [936, 848] width 20 height 20
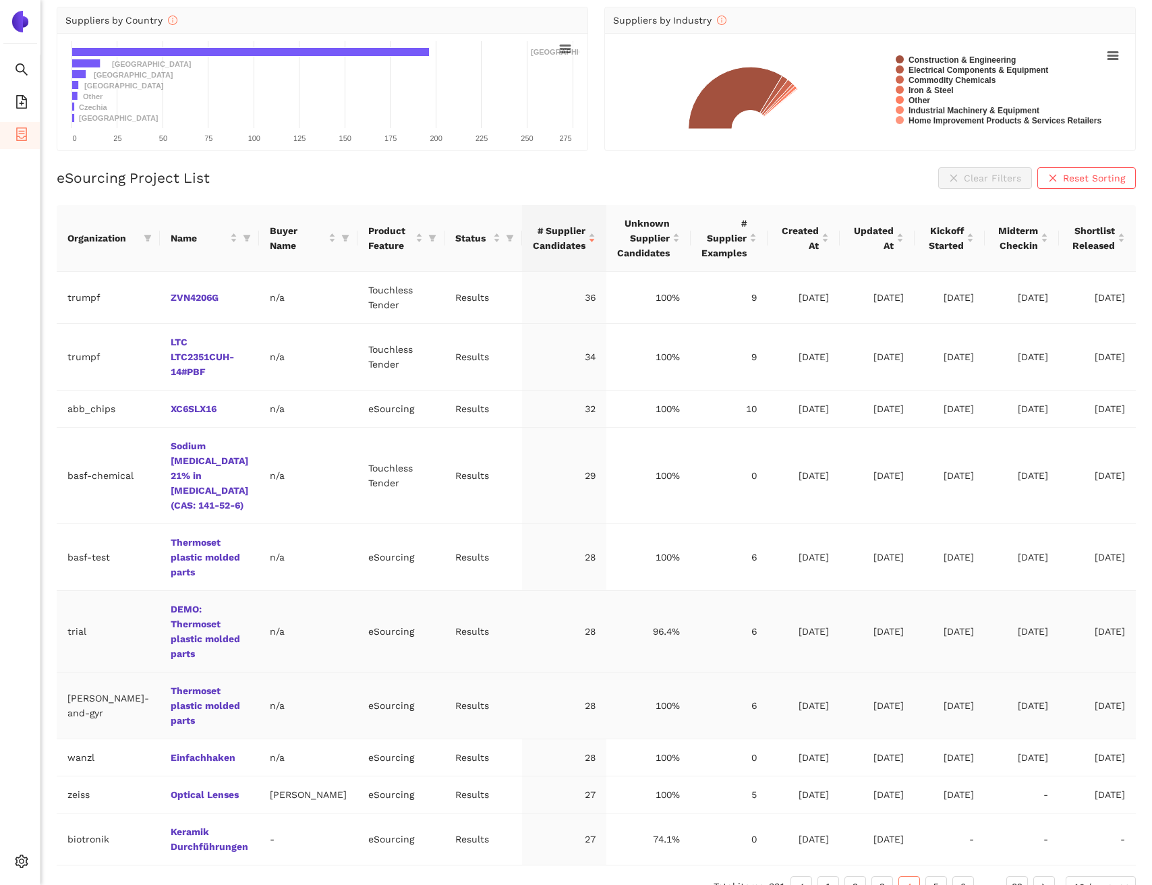
scroll to position [179, 0]
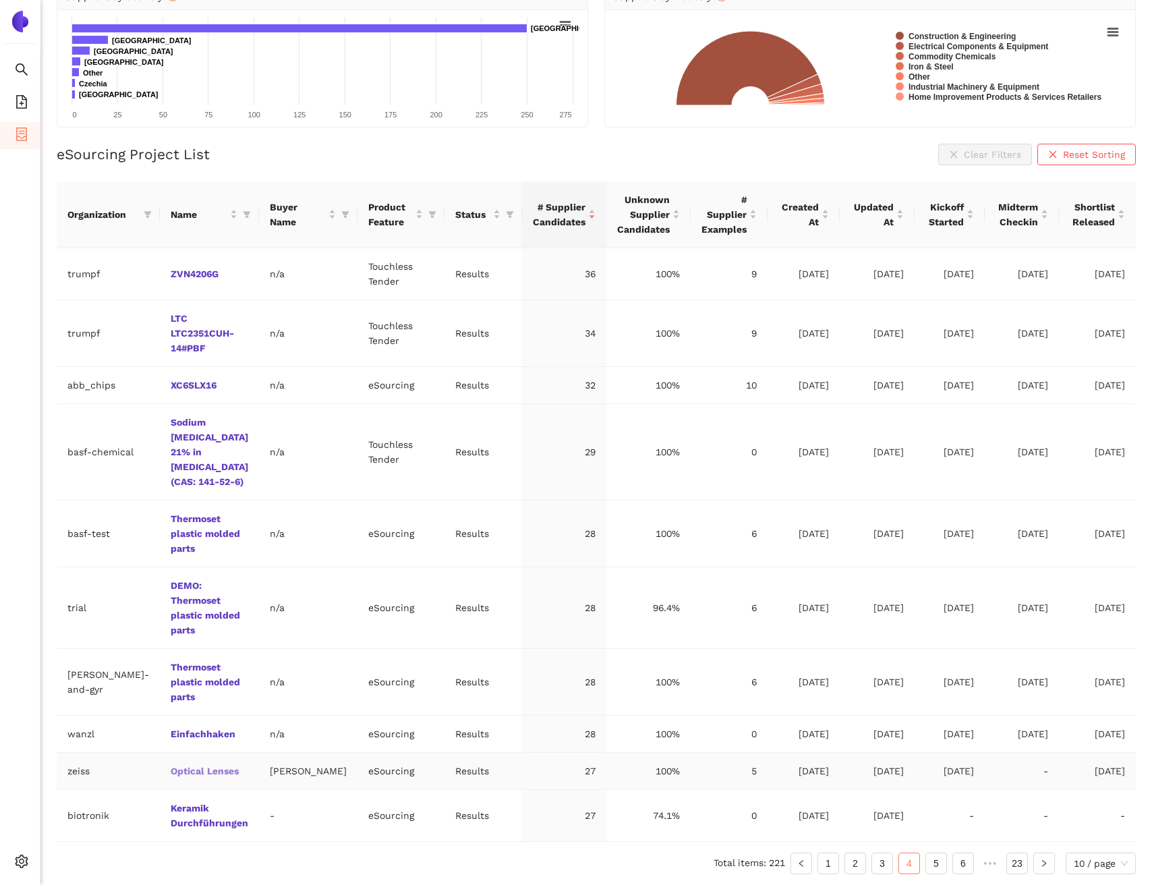
click at [0, 0] on link "Optical Lenses" at bounding box center [0, 0] width 0 height 0
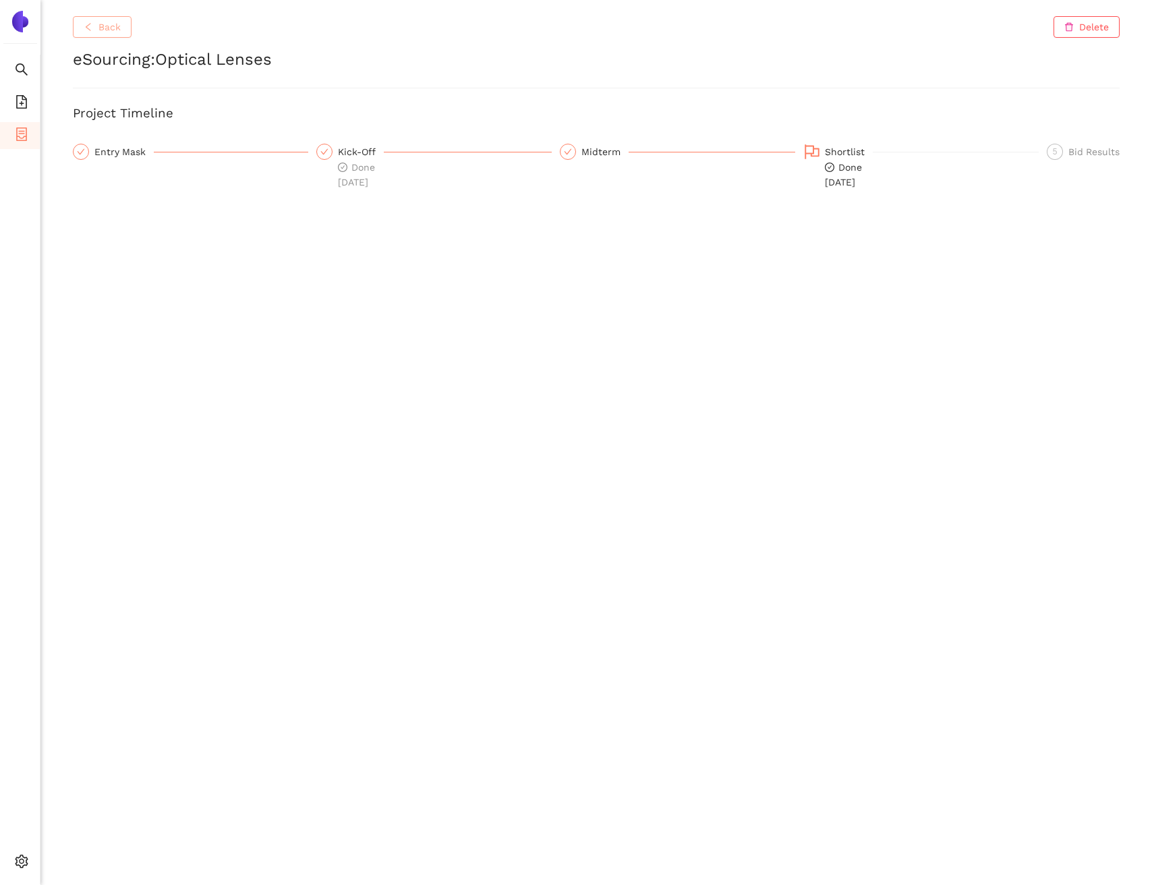
click at [113, 34] on button "Back" at bounding box center [102, 27] width 59 height 22
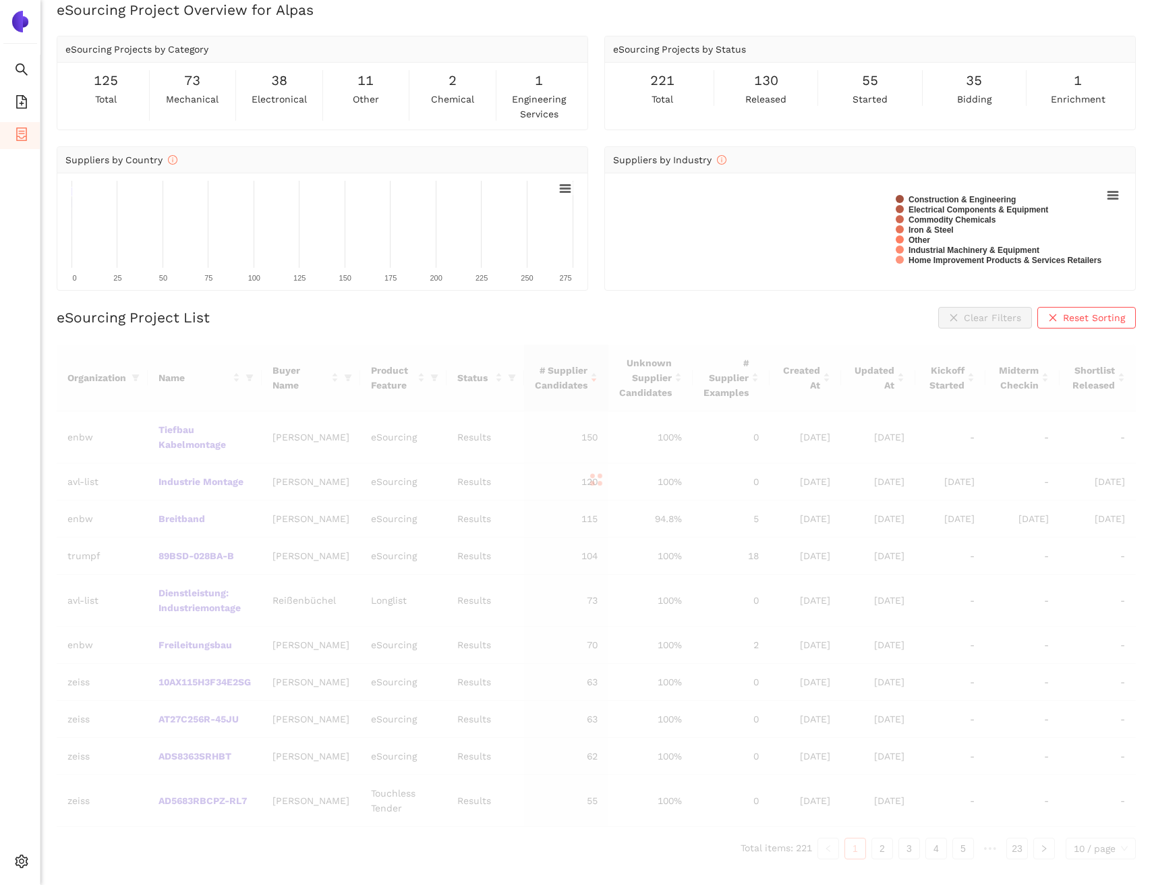
scroll to position [16, 0]
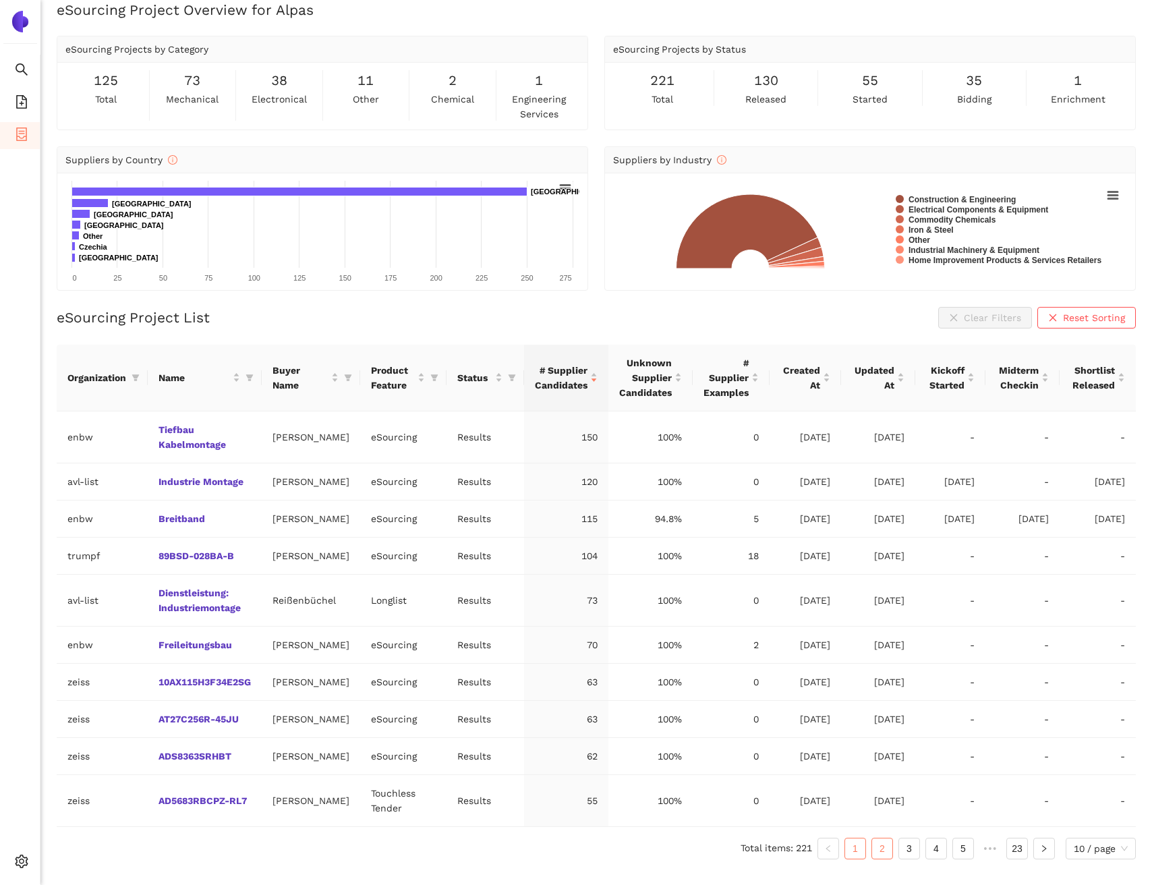
click at [881, 858] on link "2" at bounding box center [882, 848] width 20 height 20
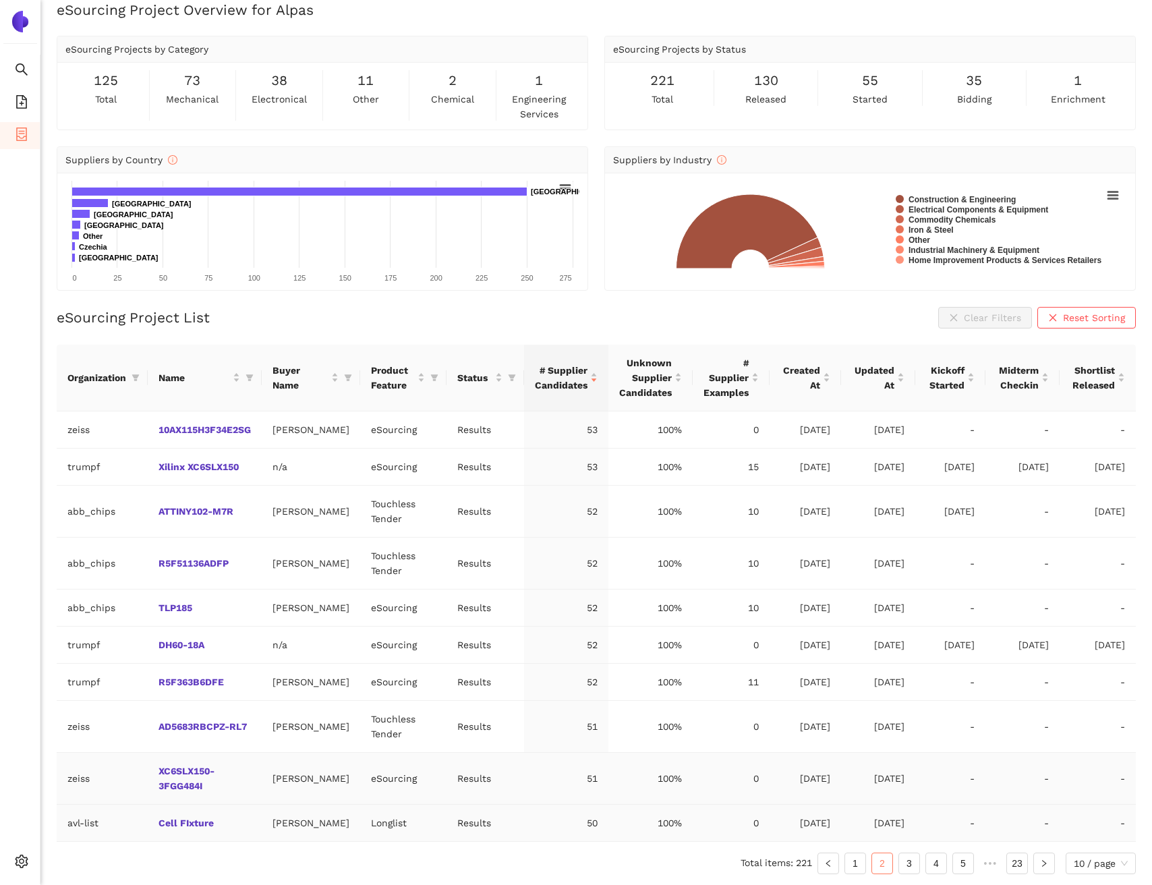
scroll to position [76, 0]
click at [906, 863] on link "3" at bounding box center [909, 863] width 20 height 20
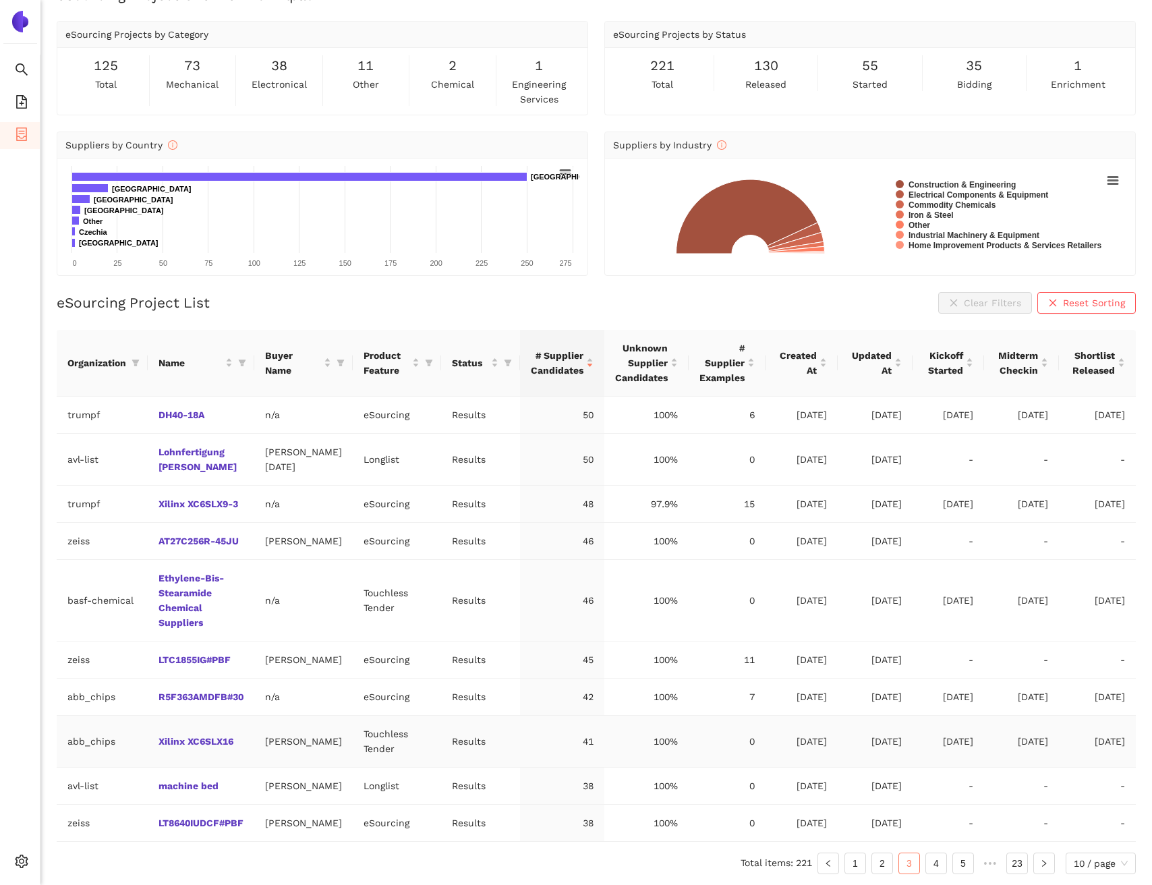
scroll to position [90, 0]
click at [930, 864] on link "4" at bounding box center [936, 863] width 20 height 20
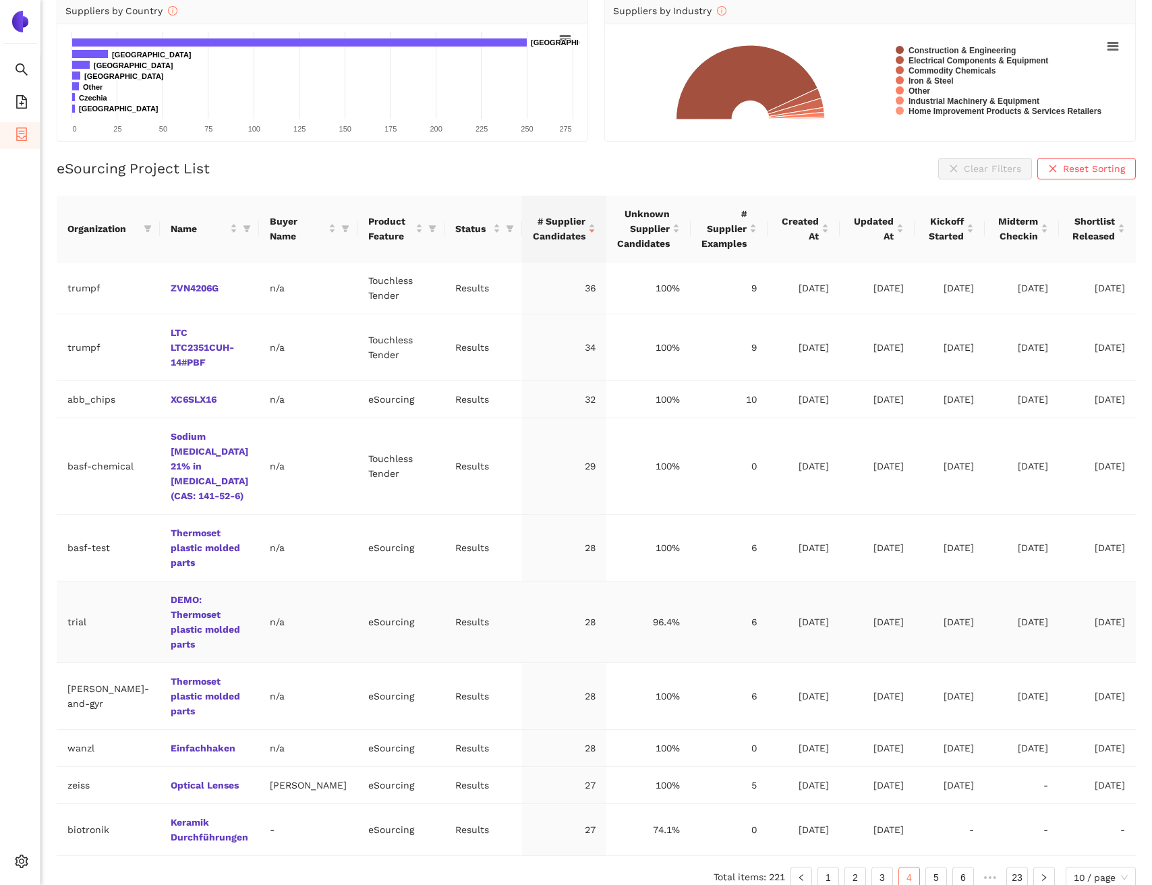
scroll to position [179, 0]
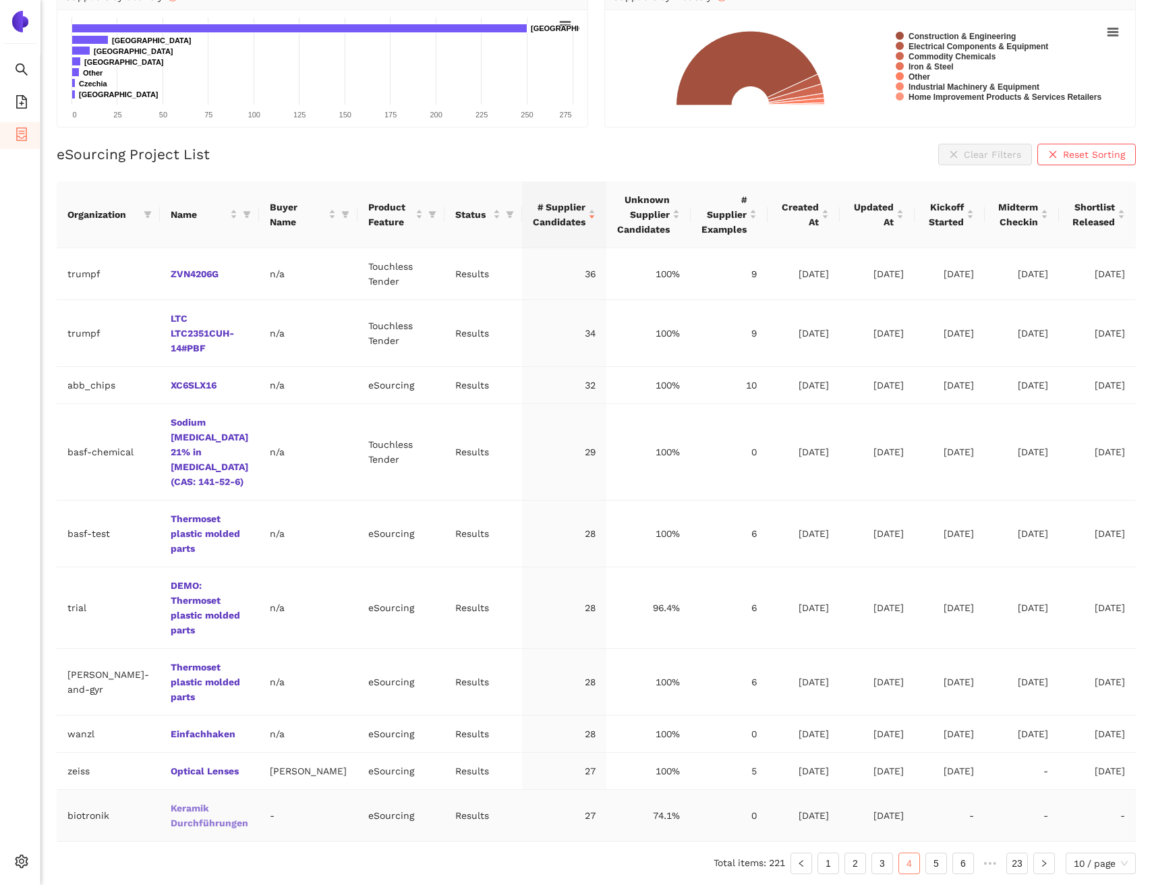
click at [0, 0] on link "Keramik Durchführungen" at bounding box center [0, 0] width 0 height 0
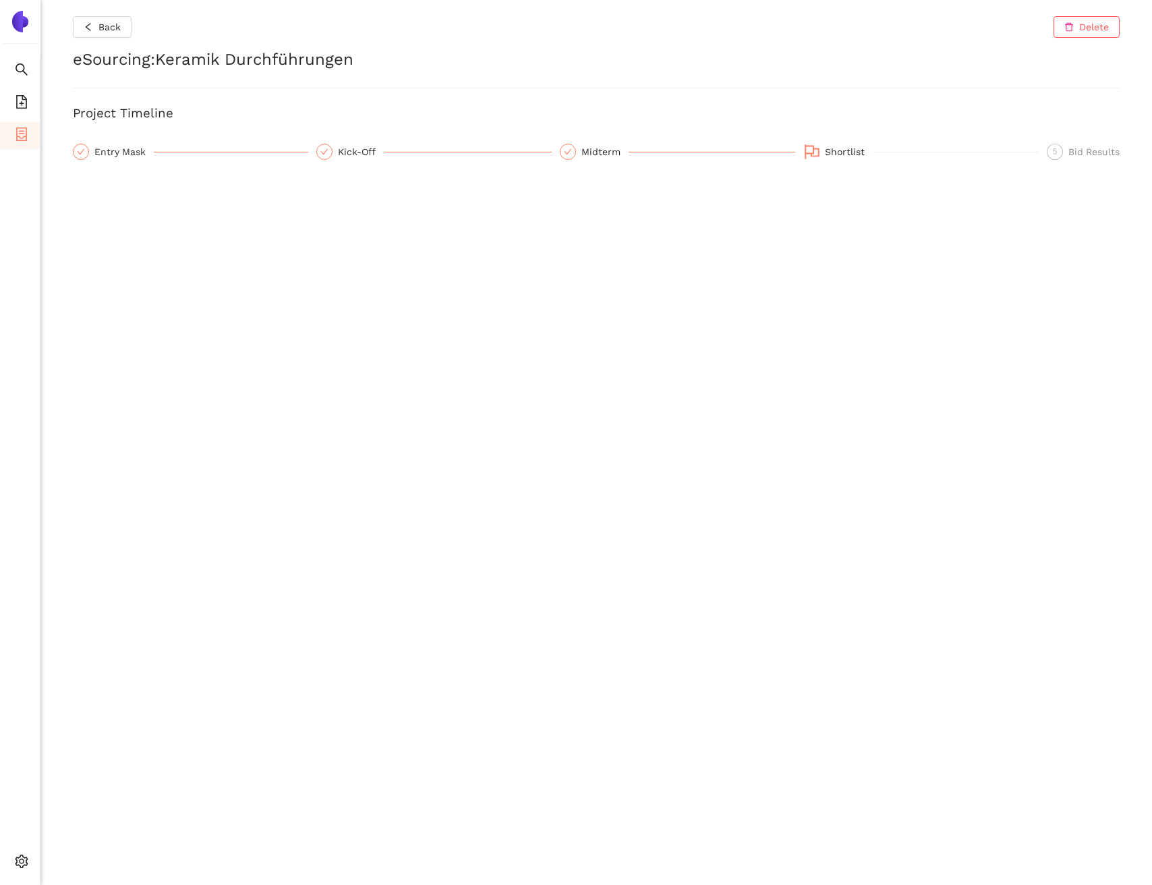
click at [122, 15] on div "Back Delete eSourcing : Keramik Durchführungen Project Timeline Entry Mask Kick…" at bounding box center [595, 442] width 1111 height 885
click at [117, 37] on button "Back" at bounding box center [102, 27] width 59 height 22
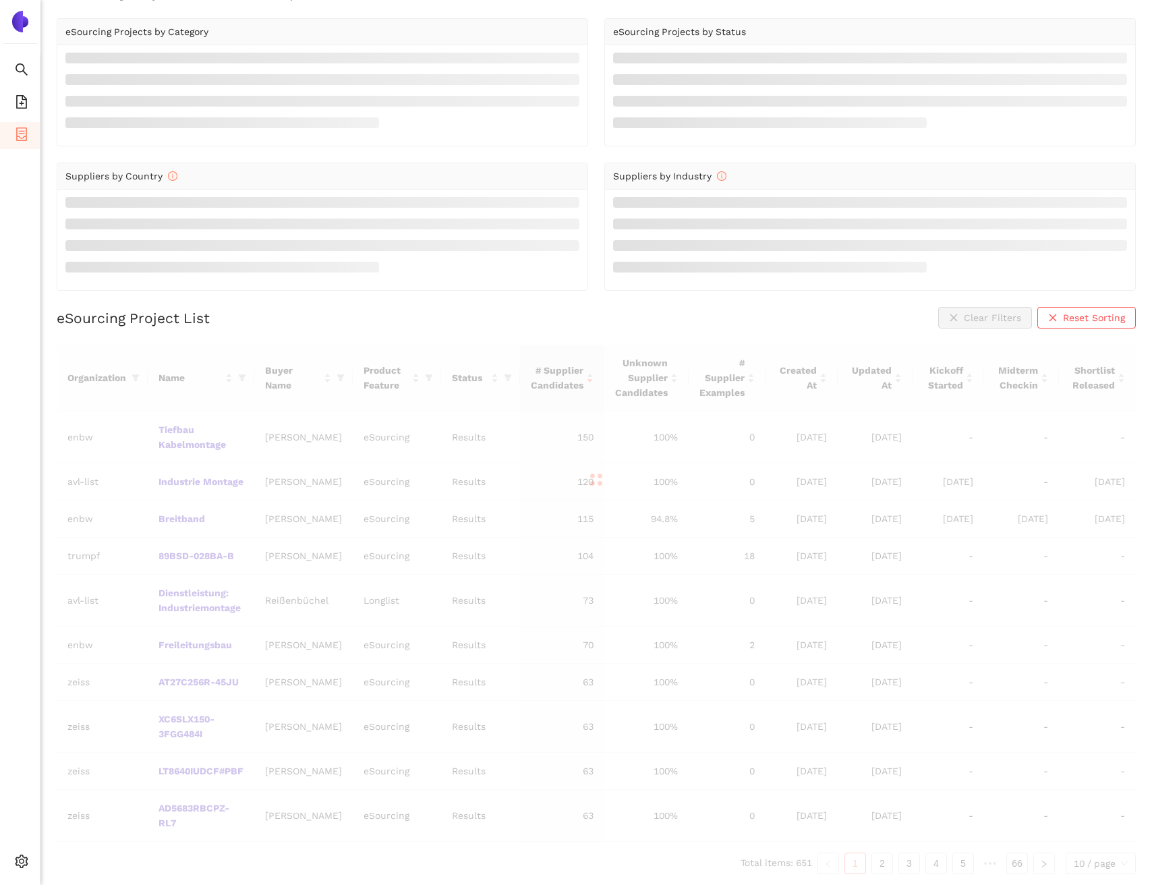
scroll to position [16, 0]
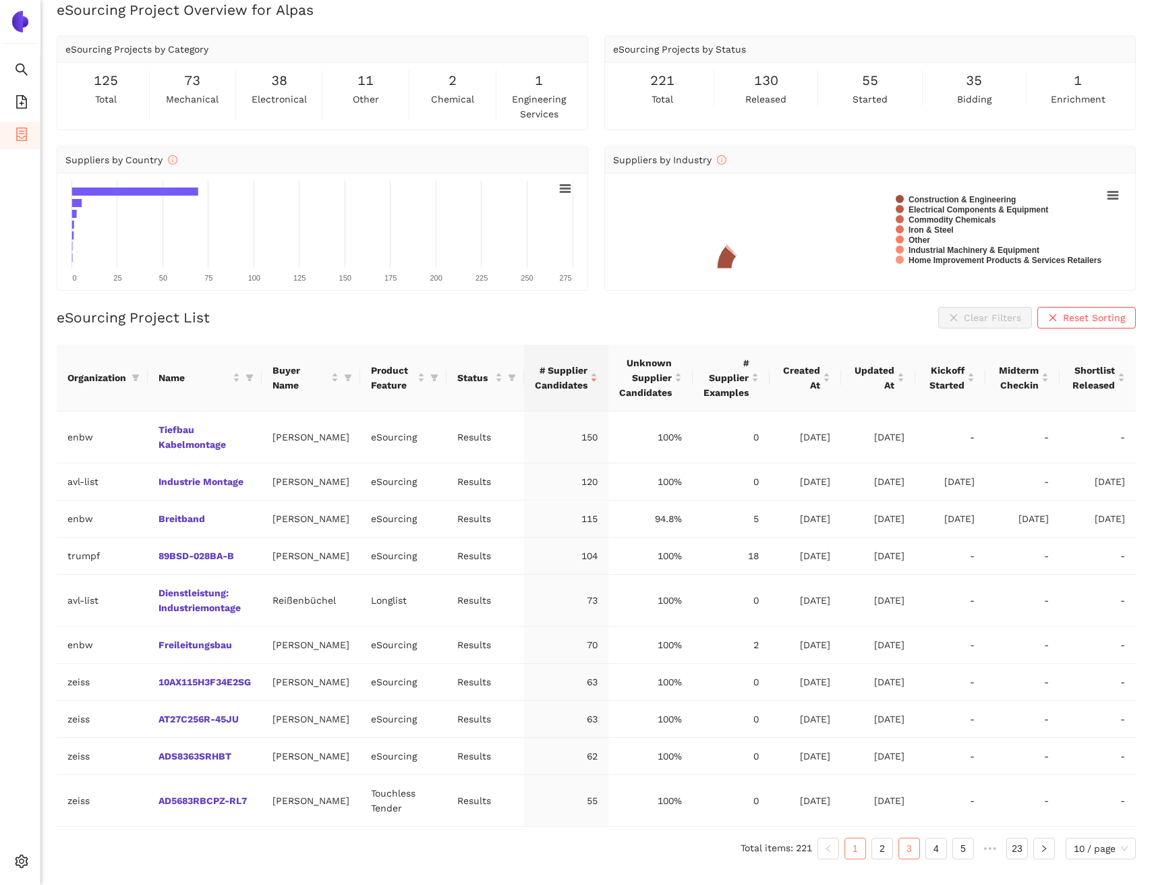
click at [906, 858] on link "3" at bounding box center [909, 848] width 20 height 20
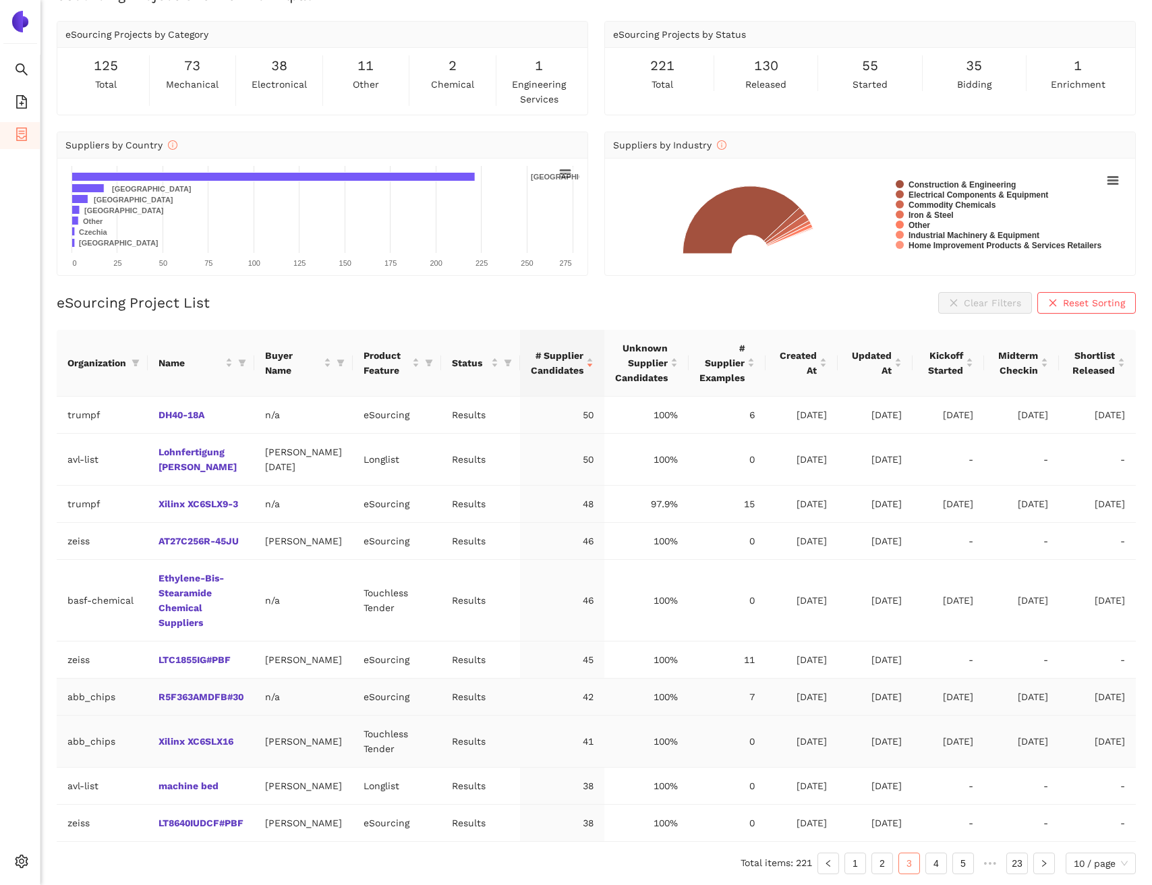
scroll to position [90, 0]
click at [930, 866] on link "4" at bounding box center [936, 863] width 20 height 20
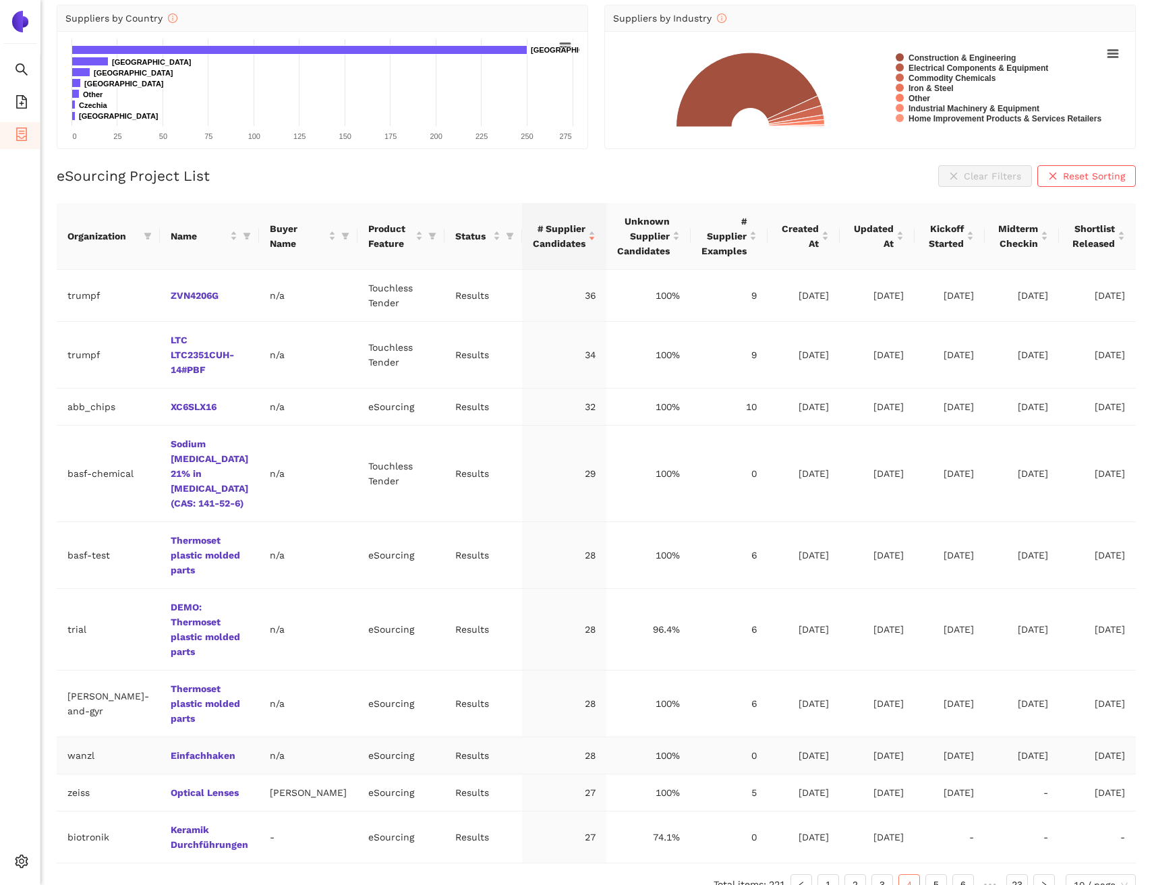
scroll to position [179, 0]
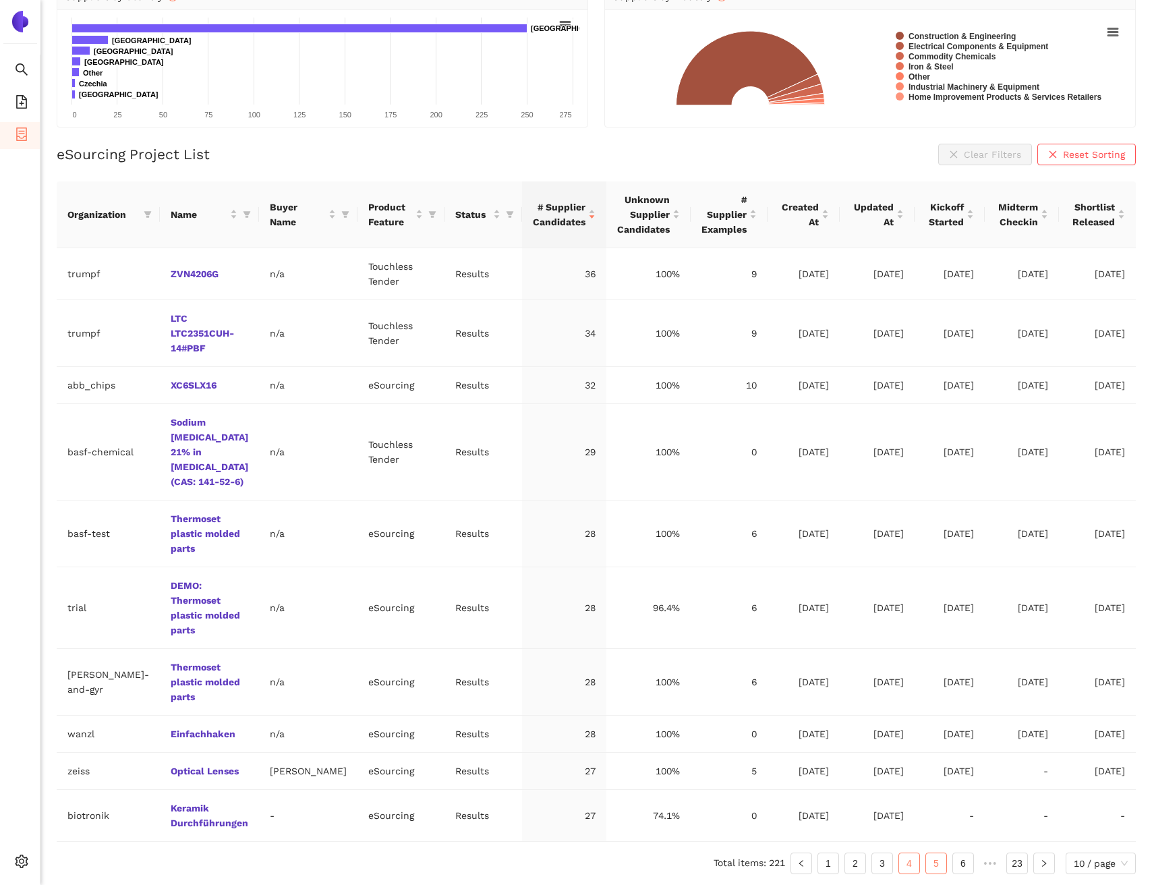
click at [932, 862] on link "5" at bounding box center [936, 863] width 20 height 20
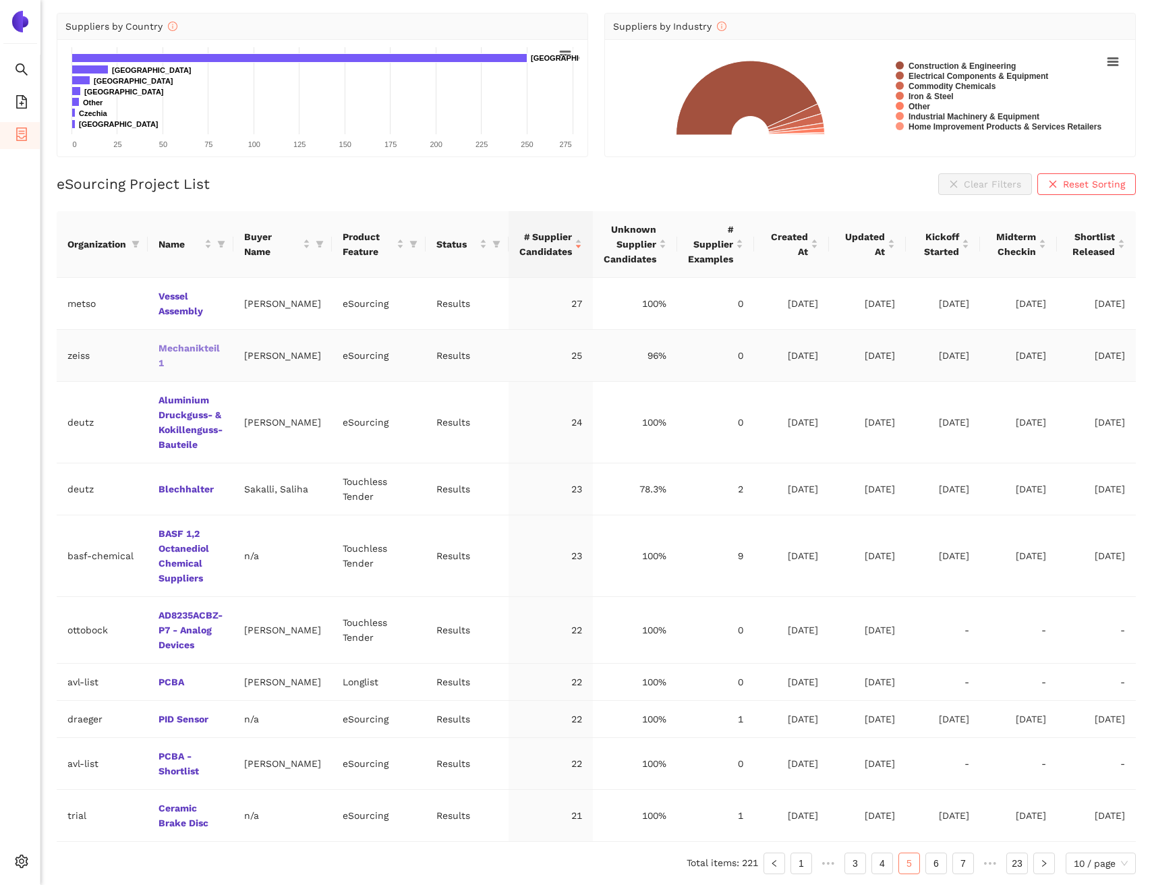
click at [0, 0] on link "Mechanikteil 1" at bounding box center [0, 0] width 0 height 0
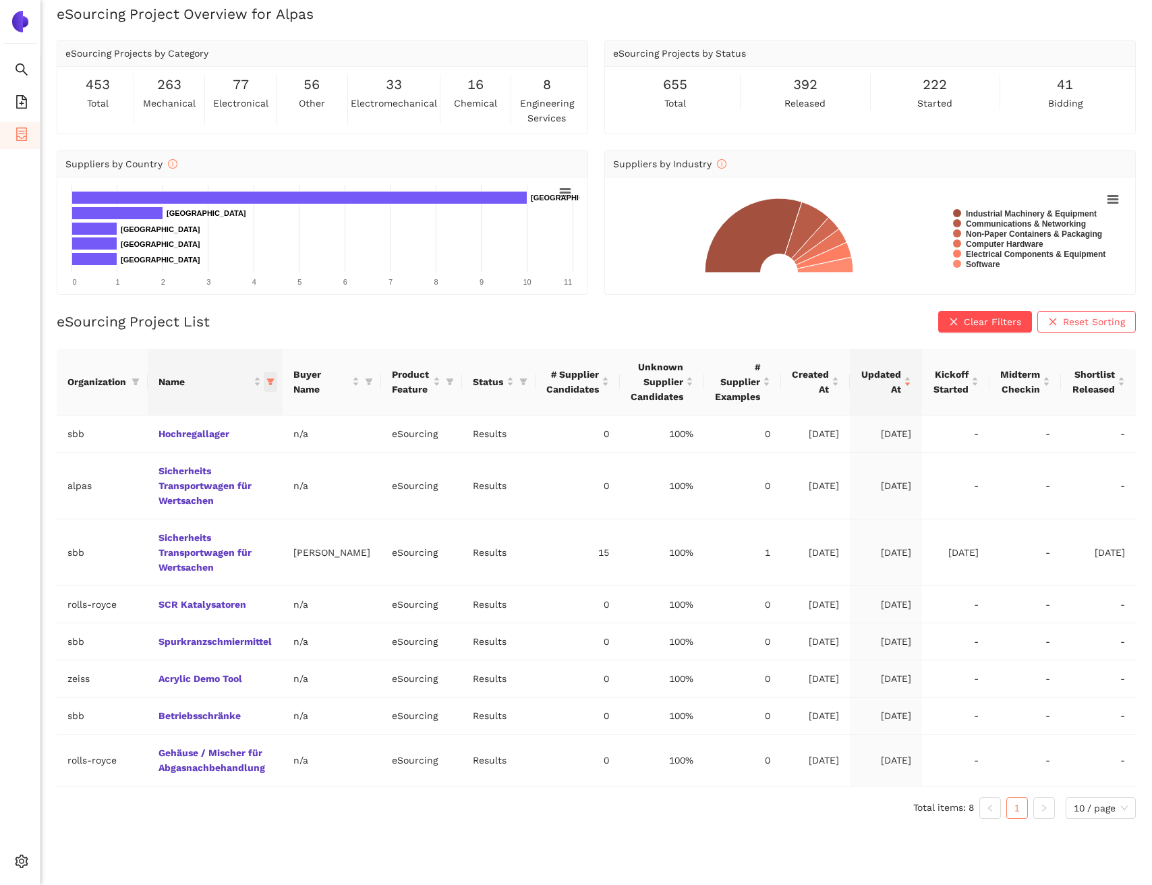
scroll to position [11, 0]
click at [0, 0] on link "Sicherheits Transportwagen für Wertsachen" at bounding box center [0, 0] width 0 height 0
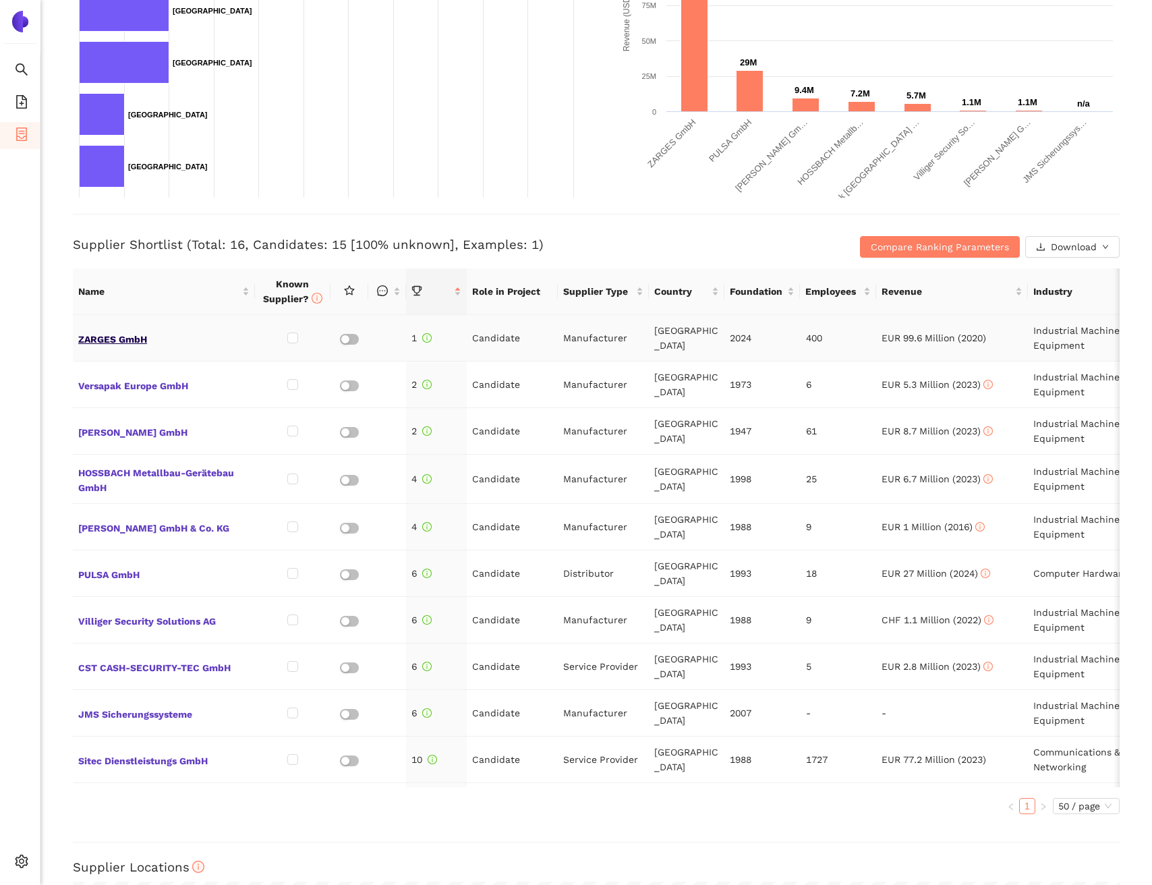
click at [118, 337] on span "ZARGES GmbH" at bounding box center [163, 338] width 171 height 18
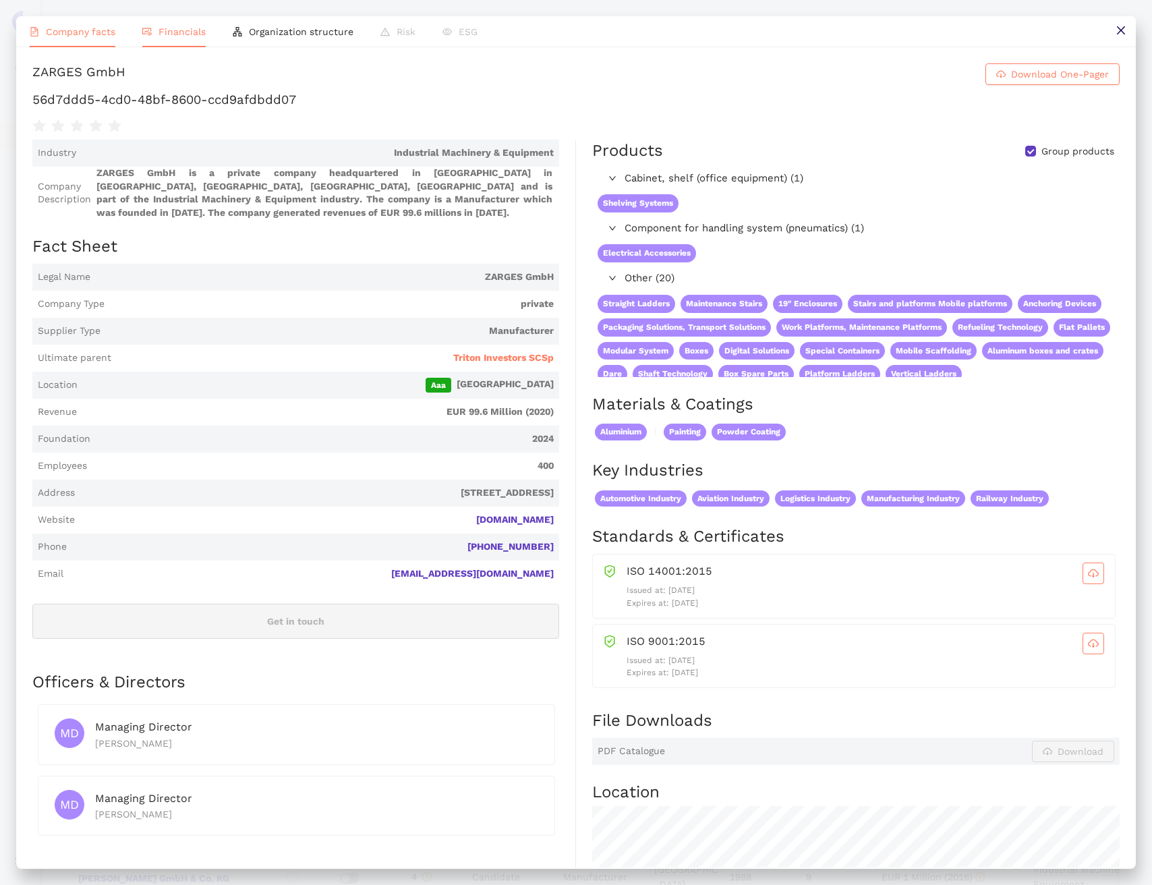
click at [180, 46] on li "Financials" at bounding box center [174, 31] width 90 height 31
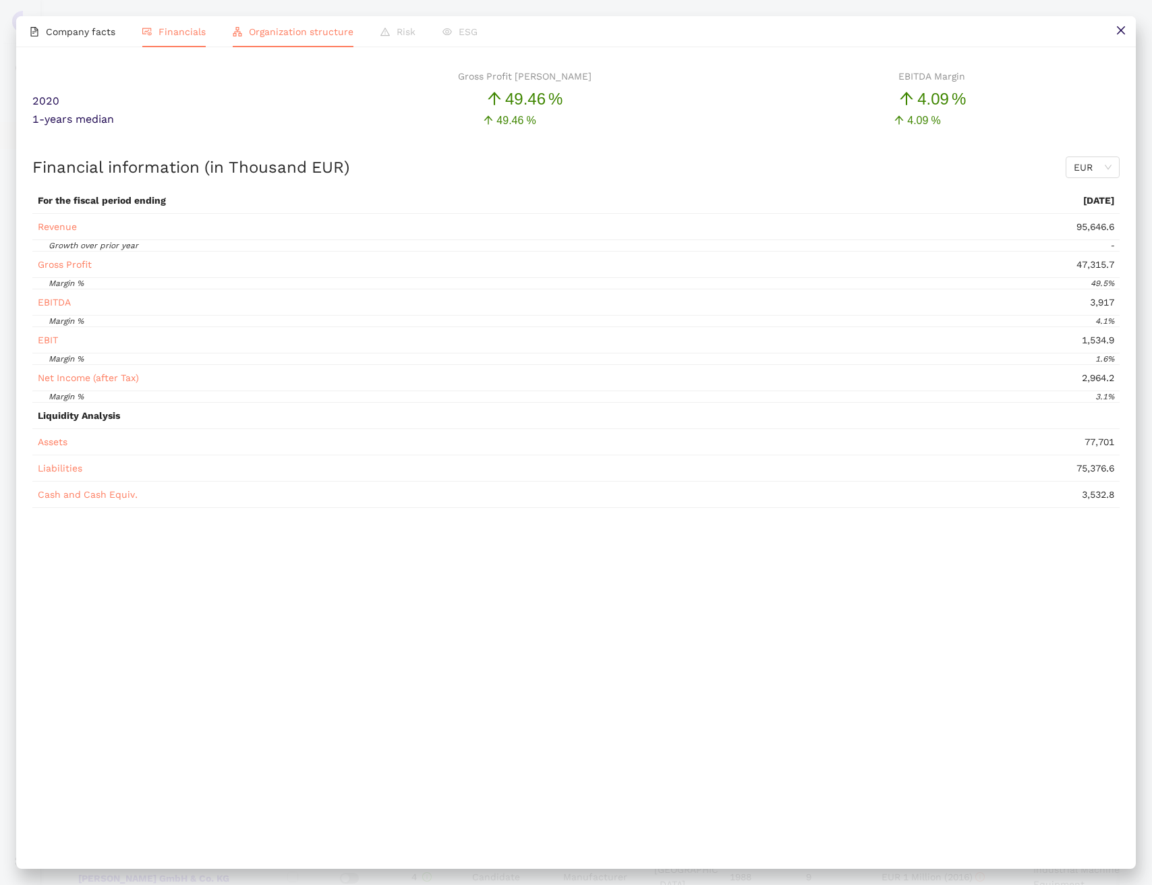
click at [268, 31] on span "Organization structure" at bounding box center [301, 31] width 105 height 11
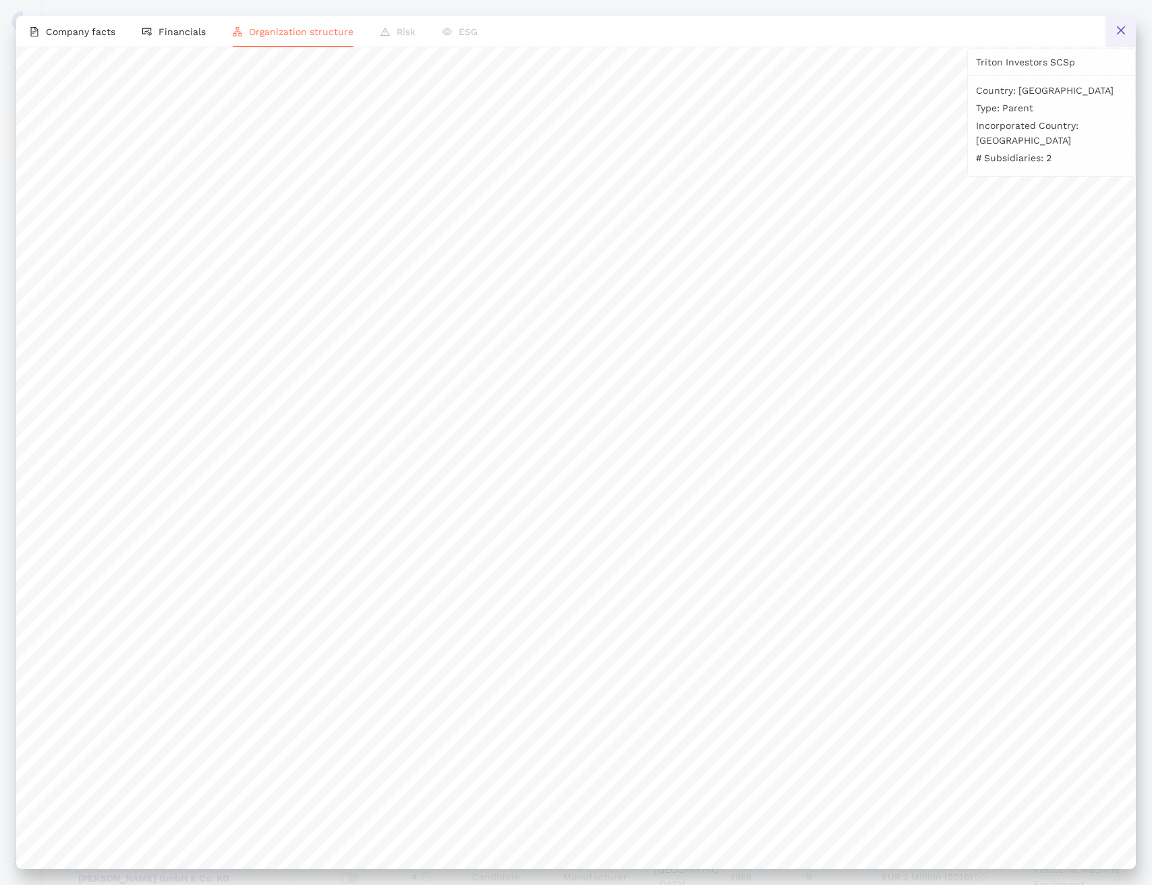
click at [1116, 27] on icon "close" at bounding box center [1120, 30] width 11 height 11
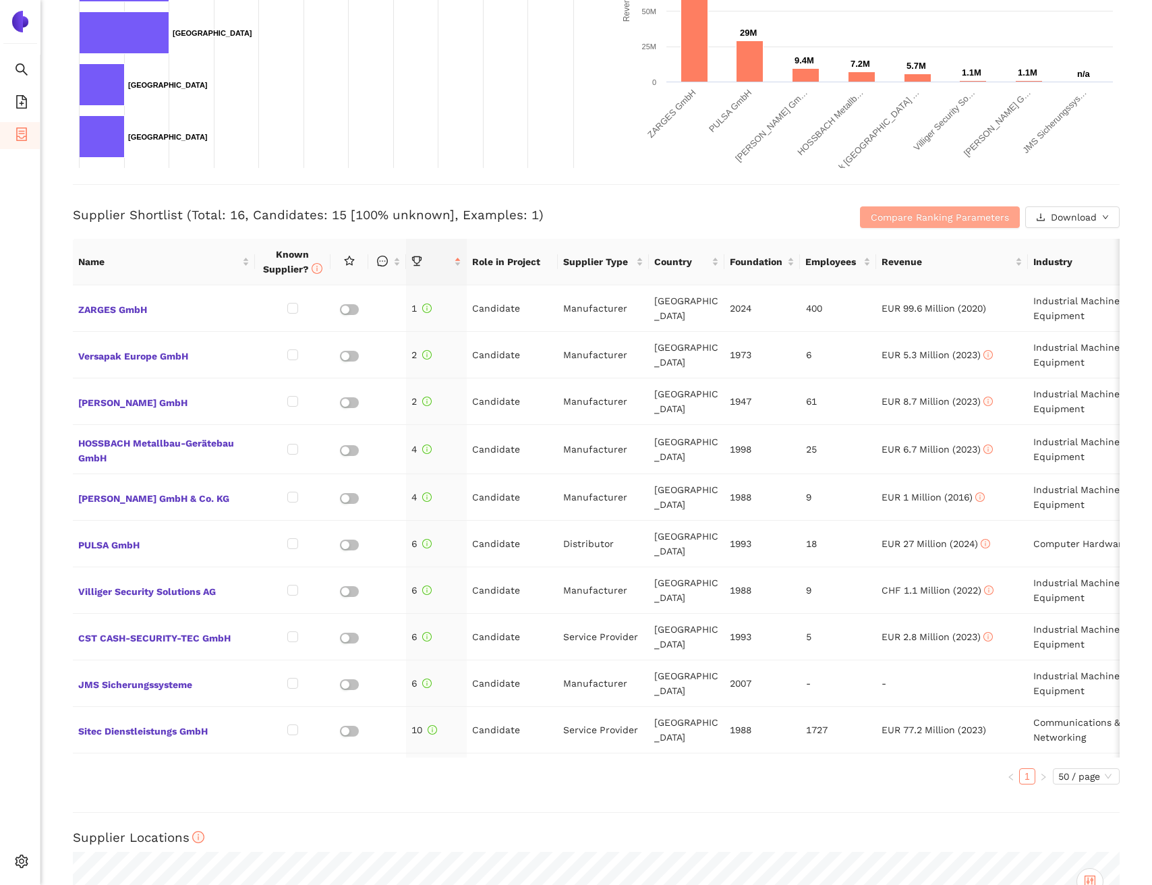
click at [881, 216] on span "Compare Ranking Parameters" at bounding box center [939, 217] width 138 height 15
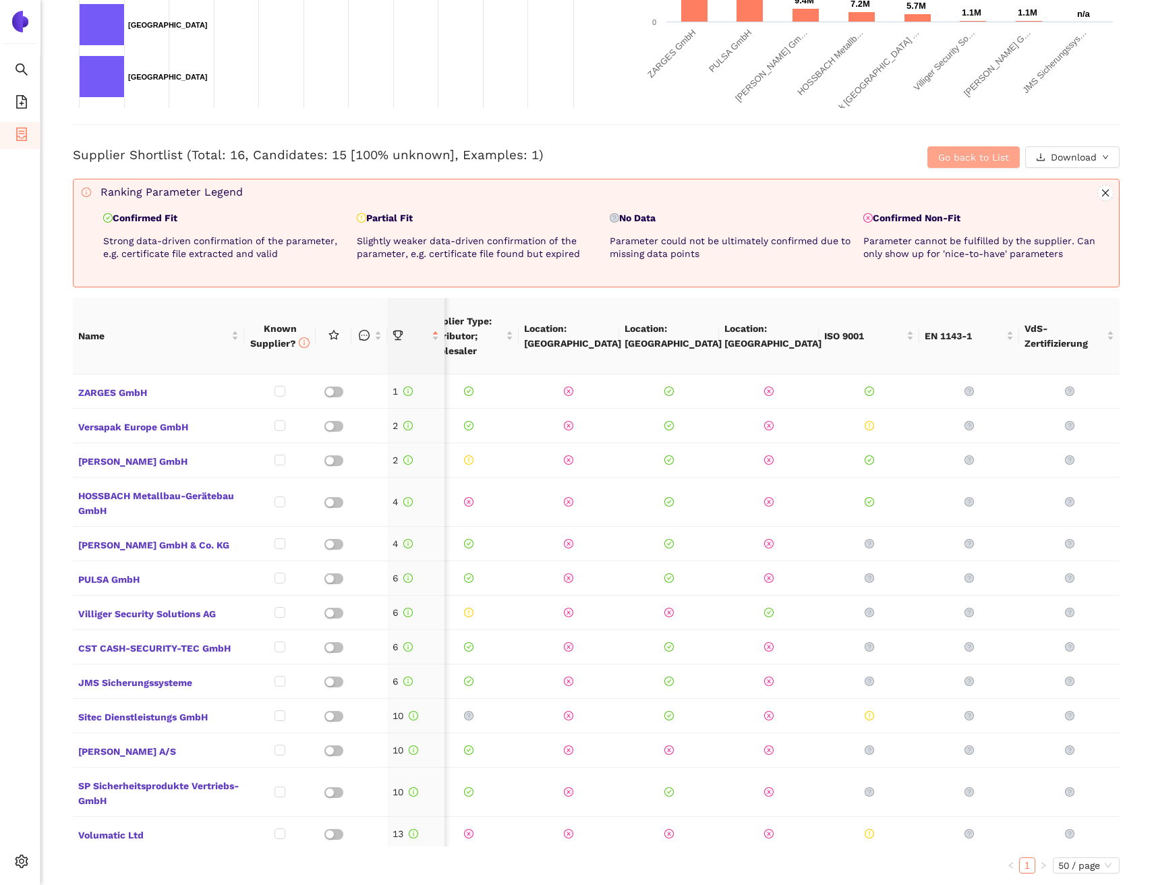
click at [958, 163] on span "Go back to List" at bounding box center [973, 157] width 71 height 15
